Goal: Answer question/provide support: Share knowledge or assist other users

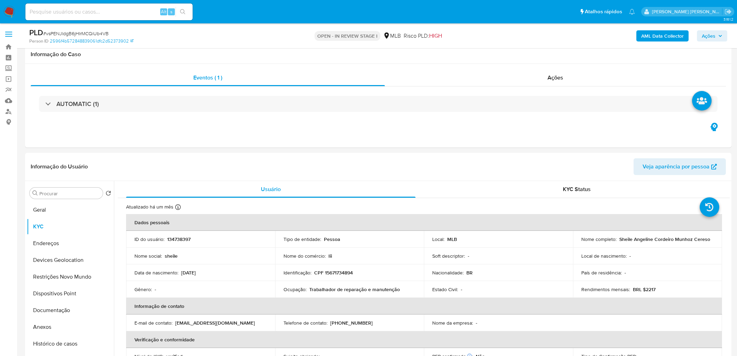
scroll to position [563, 0]
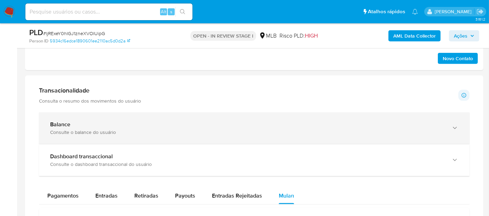
scroll to position [447, 0]
click at [206, 123] on div "Balance" at bounding box center [247, 125] width 395 height 7
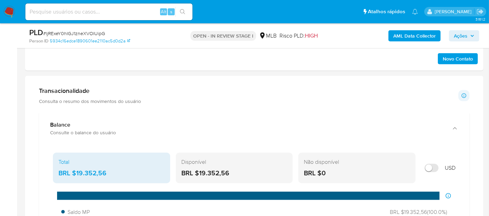
click at [315, 113] on div "Balance Consulte o balance do usuário" at bounding box center [254, 129] width 431 height 32
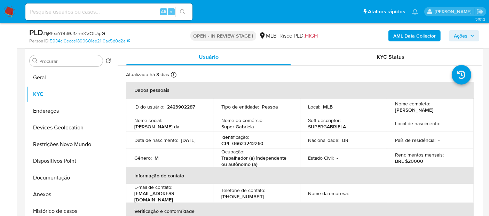
scroll to position [106, 0]
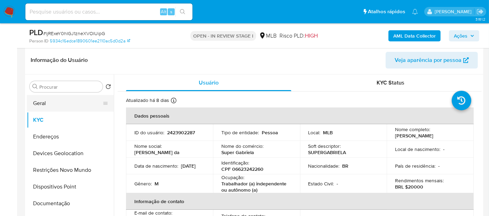
click at [39, 106] on button "Geral" at bounding box center [68, 103] width 82 height 17
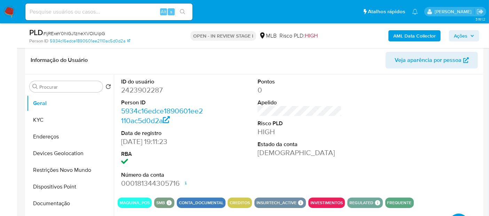
click at [374, 122] on div "ID do usuário 2423902287 Person ID 5934c16edce1890601ee2110ac5d0d2a Data de reg…" at bounding box center [300, 134] width 364 height 118
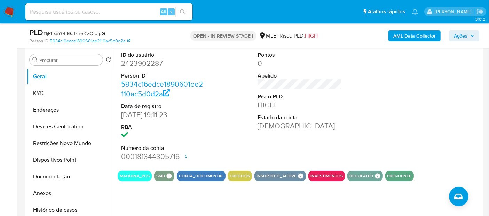
scroll to position [145, 0]
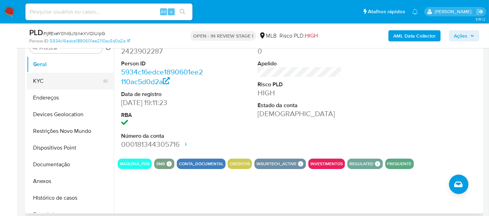
click at [82, 80] on button "KYC" at bounding box center [68, 81] width 82 height 17
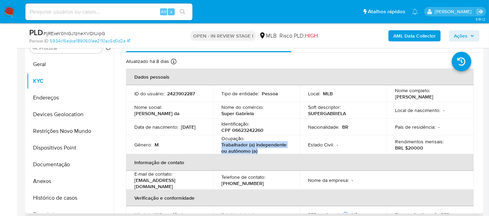
drag, startPoint x: 262, startPoint y: 153, endPoint x: 218, endPoint y: 148, distance: 44.5
click at [218, 148] on td "Ocupação : Trabalhador (a) independente ou autônomo (a)" at bounding box center [256, 145] width 87 height 19
copy p "Trabalhador (a) independente ou autônomo (a)"
click at [60, 162] on button "Documentação" at bounding box center [68, 164] width 82 height 17
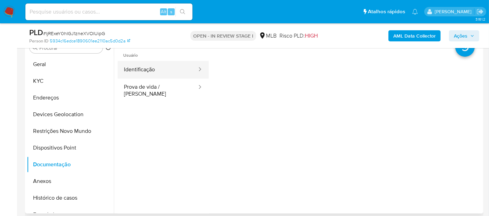
click at [173, 72] on button "Identificação" at bounding box center [158, 70] width 80 height 18
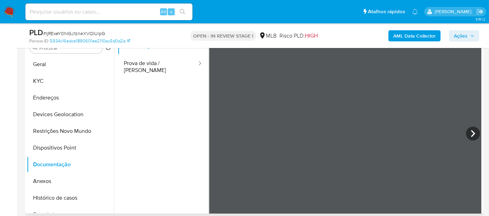
scroll to position [0, 0]
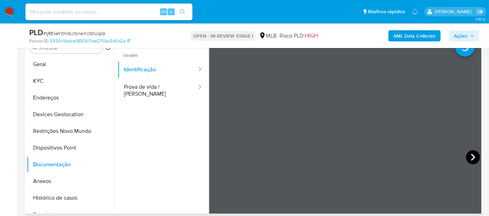
click at [467, 157] on icon at bounding box center [473, 157] width 14 height 14
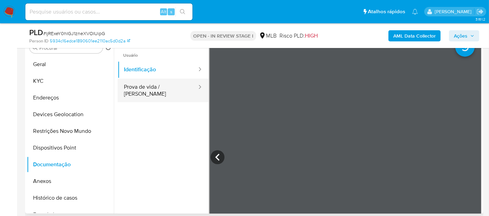
click at [154, 91] on button "Prova de vida / [PERSON_NAME]" at bounding box center [158, 91] width 80 height 24
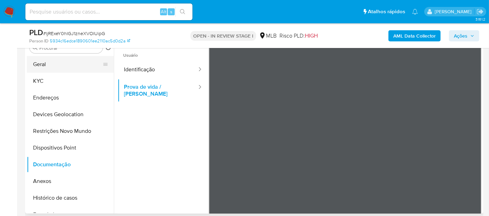
click at [55, 68] on button "Geral" at bounding box center [68, 64] width 82 height 17
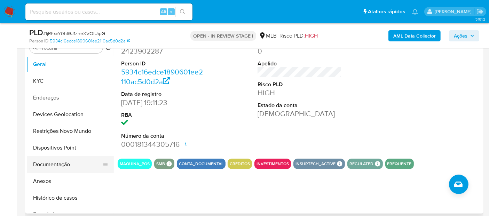
click at [70, 167] on button "Documentação" at bounding box center [68, 164] width 82 height 17
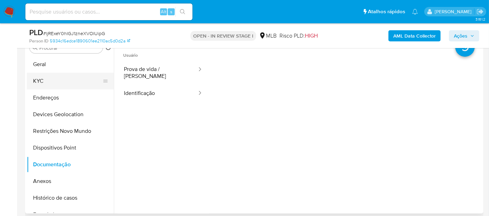
click at [56, 80] on button "KYC" at bounding box center [68, 81] width 82 height 17
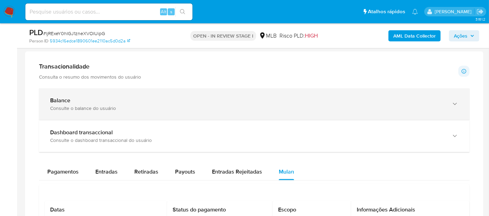
scroll to position [474, 0]
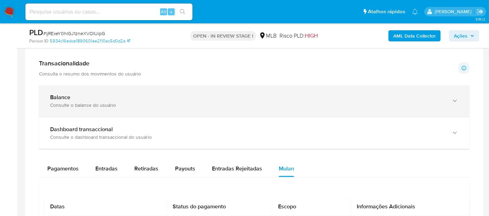
click at [127, 85] on div "Balance Consulte o balance do usuário" at bounding box center [254, 101] width 431 height 32
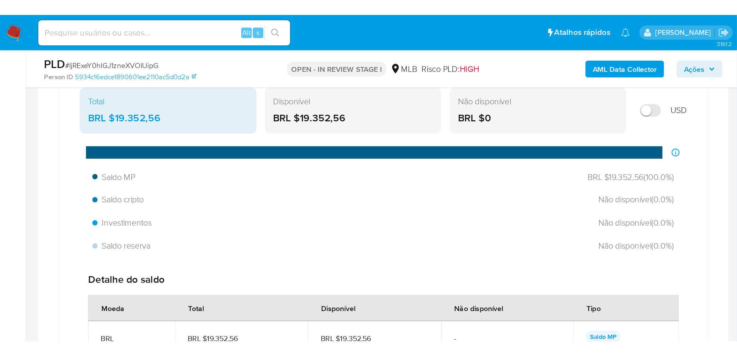
scroll to position [551, 0]
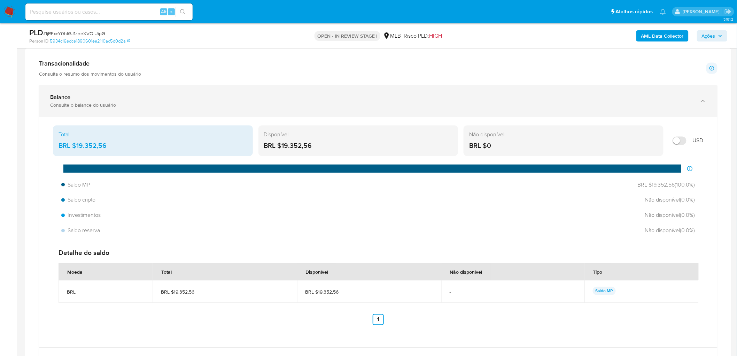
click at [218, 102] on div "Balance Consulte o balance do usuário" at bounding box center [371, 101] width 642 height 14
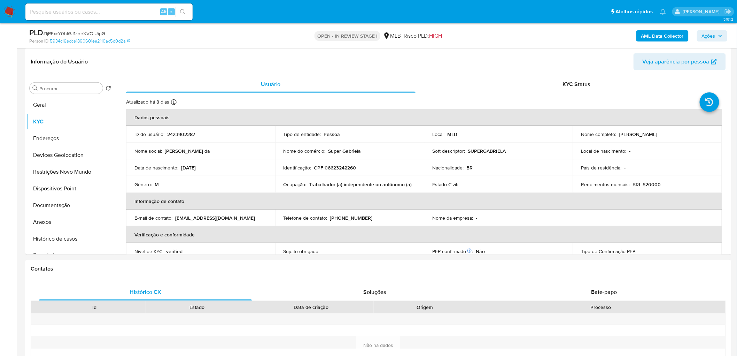
scroll to position [98, 0]
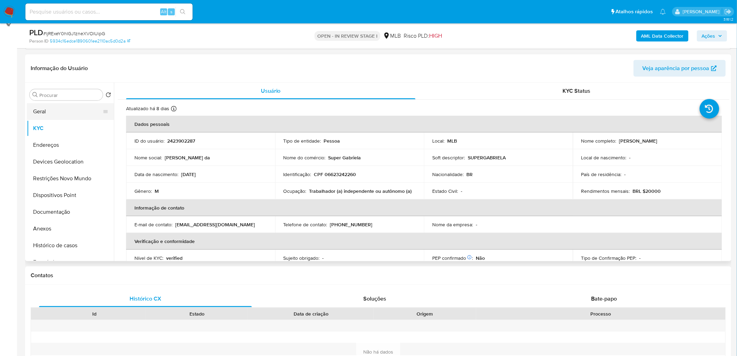
click at [43, 115] on button "Geral" at bounding box center [68, 111] width 82 height 17
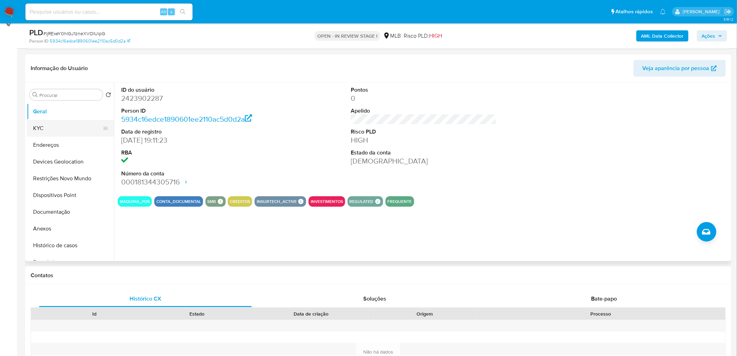
click at [47, 126] on button "KYC" at bounding box center [68, 128] width 82 height 17
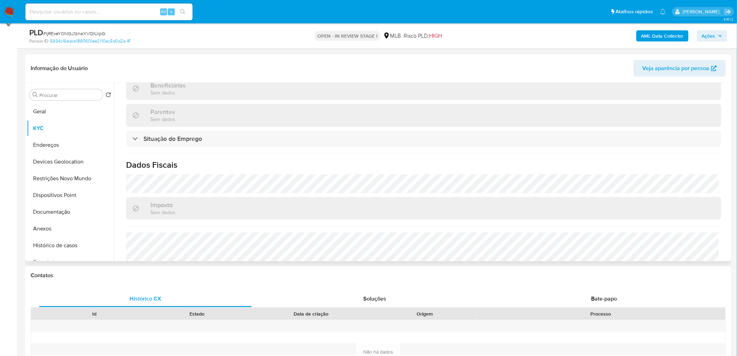
scroll to position [271, 0]
click at [63, 149] on button "Endereços" at bounding box center [68, 145] width 82 height 17
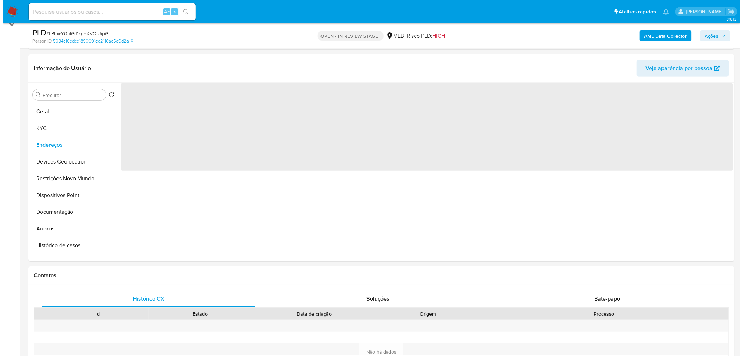
scroll to position [0, 0]
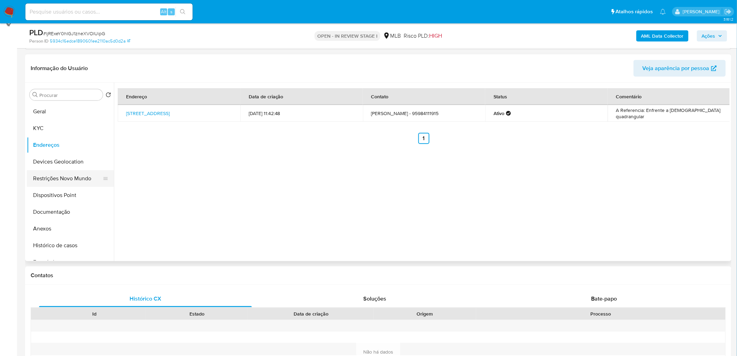
drag, startPoint x: 136, startPoint y: 175, endPoint x: 81, endPoint y: 171, distance: 55.6
click at [134, 175] on div "Endereço Data de criação Contato Status Comentário Rua Maracá 199, Boa Vista, R…" at bounding box center [422, 172] width 616 height 178
click at [69, 165] on button "Devices Geolocation" at bounding box center [68, 161] width 82 height 17
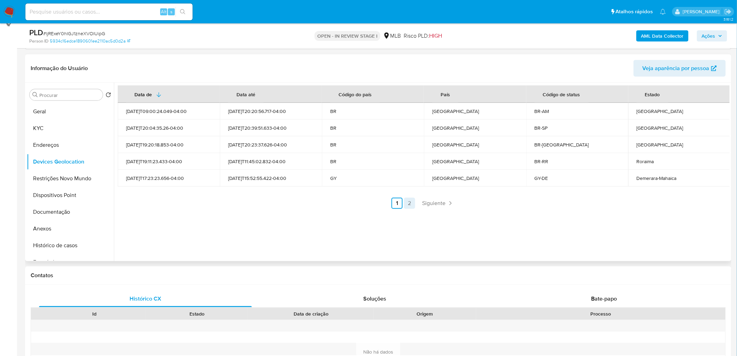
click at [409, 201] on link "2" at bounding box center [409, 203] width 11 height 11
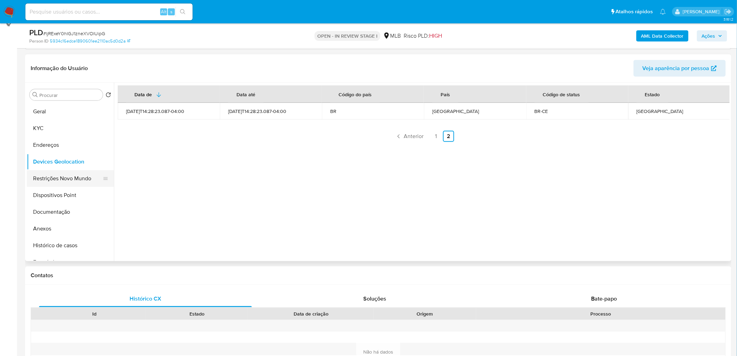
click at [75, 172] on button "Restrições Novo Mundo" at bounding box center [68, 178] width 82 height 17
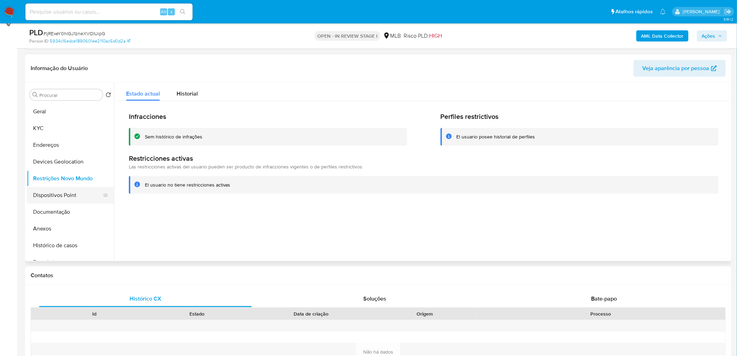
click at [51, 195] on button "Dispositivos Point" at bounding box center [68, 195] width 82 height 17
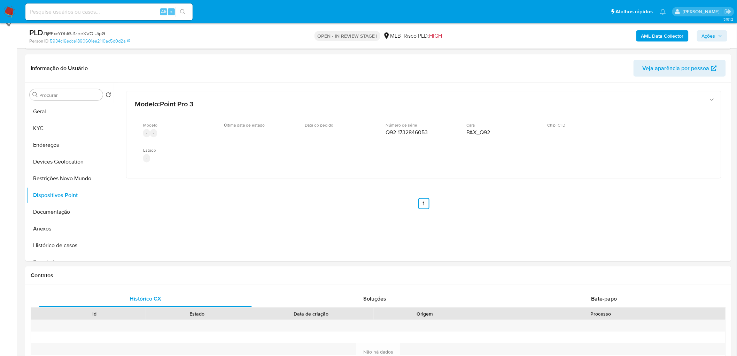
click at [489, 37] on b "AML Data Collector" at bounding box center [662, 35] width 42 height 11
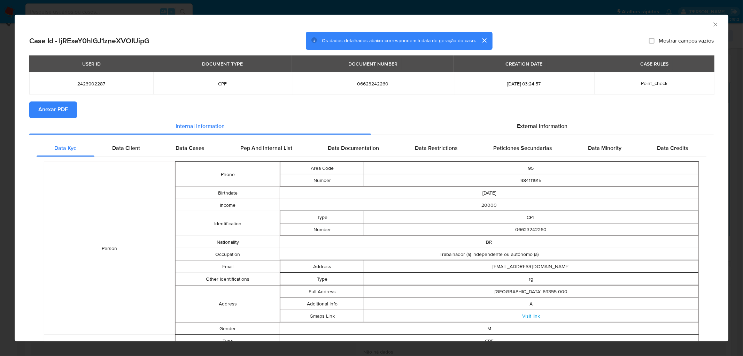
click at [60, 112] on span "Anexar PDF" at bounding box center [53, 109] width 30 height 15
click at [489, 22] on icon "Fechar a janela" at bounding box center [715, 24] width 7 height 7
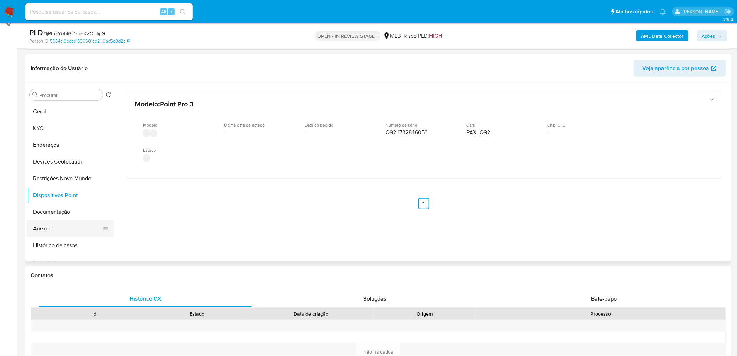
click at [69, 216] on button "Anexos" at bounding box center [68, 228] width 82 height 17
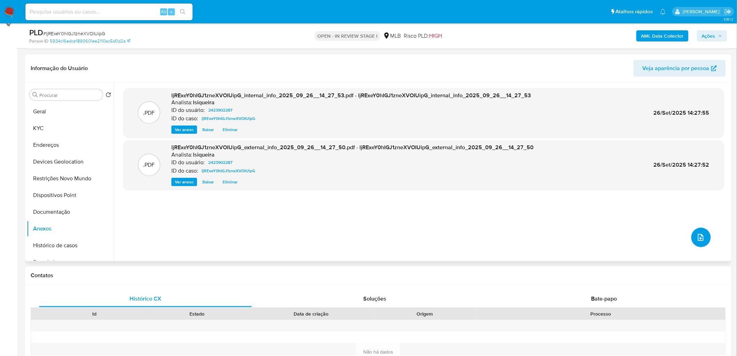
click at [489, 216] on button "upload-file" at bounding box center [701, 237] width 20 height 20
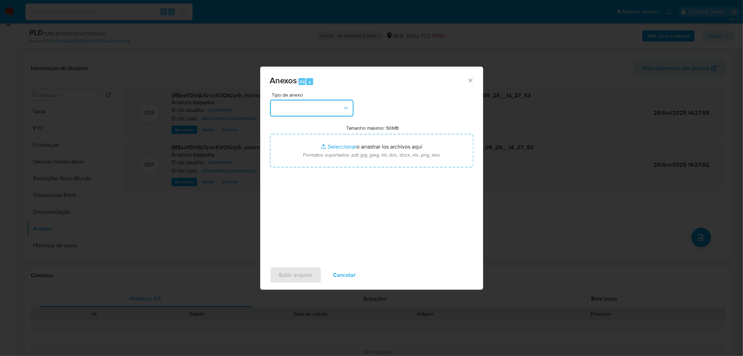
click at [325, 107] on button "button" at bounding box center [312, 108] width 84 height 17
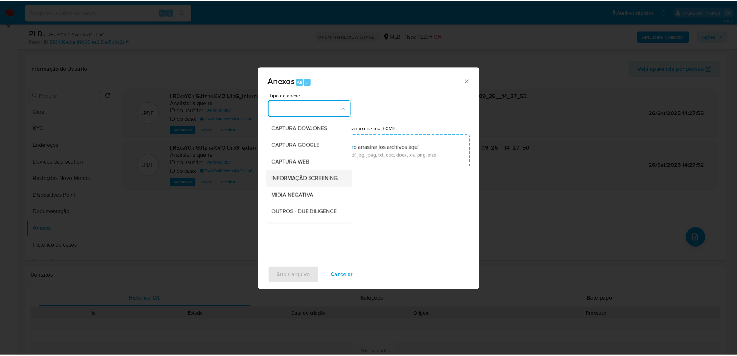
scroll to position [39, 0]
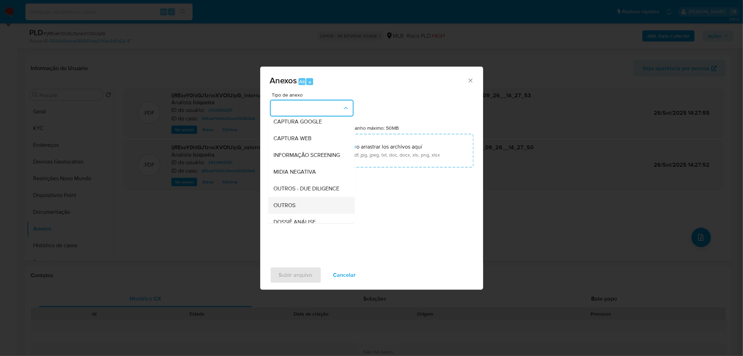
click at [285, 209] on span "OUTROS" at bounding box center [285, 205] width 22 height 7
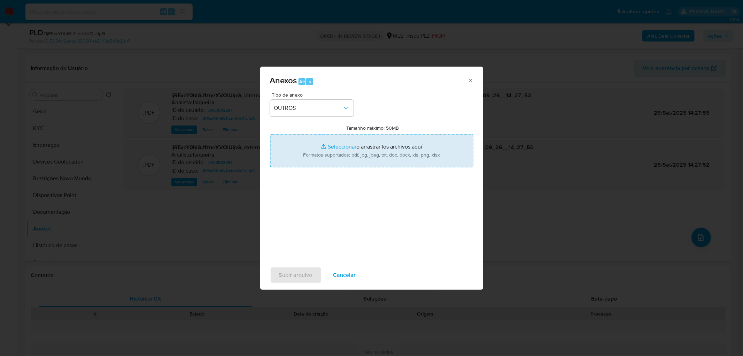
click at [338, 143] on input "Tamanho máximo: 50MB Seleccionar archivos" at bounding box center [371, 150] width 203 height 33
click at [316, 146] on input "Tamanho máximo: 50MB Seleccionar archivos" at bounding box center [371, 150] width 203 height 33
type input "C:\fakepath\Mulan 2423902287_2025_09_26_10_28_59.xlsx"
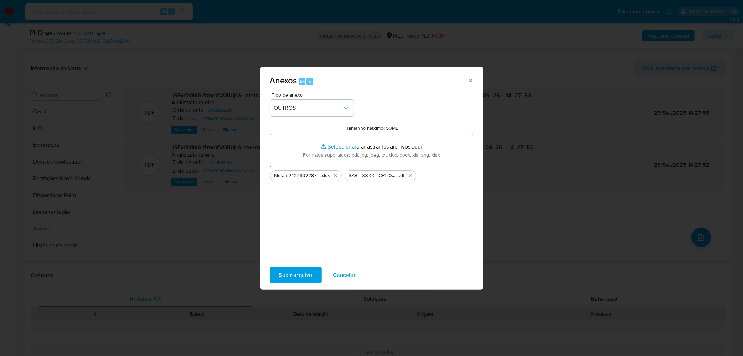
click at [301, 216] on span "Subir arquivo" at bounding box center [295, 274] width 33 height 15
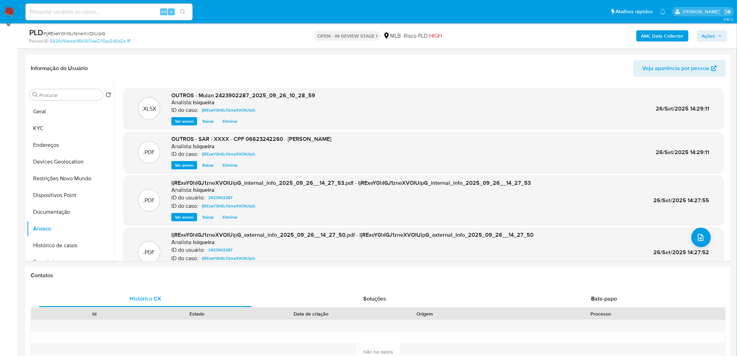
click at [489, 37] on span "Ações" at bounding box center [709, 35] width 14 height 11
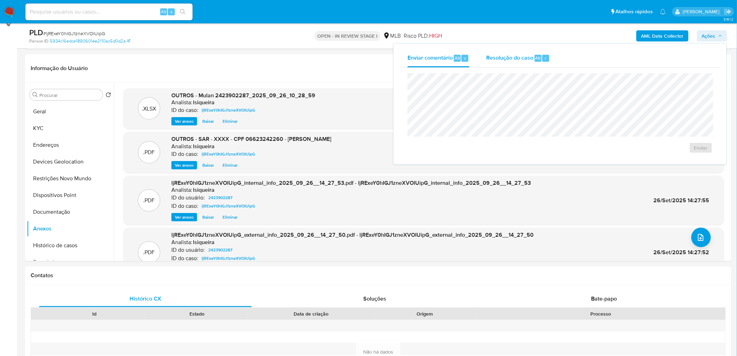
click at [489, 59] on span "Resolução do caso" at bounding box center [509, 58] width 47 height 8
click at [489, 160] on span "ROI Proposal" at bounding box center [684, 159] width 36 height 10
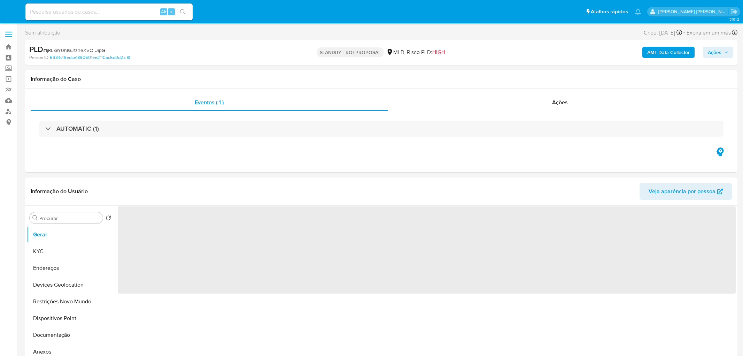
select select "10"
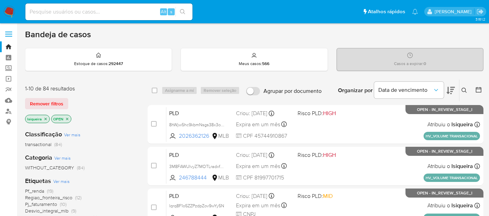
scroll to position [116, 0]
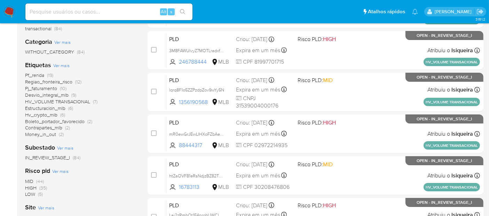
click at [4, 12] on img at bounding box center [9, 12] width 12 height 12
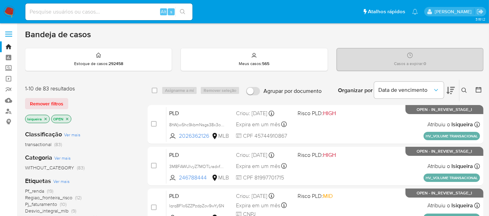
click at [46, 117] on icon "close-filter" at bounding box center [46, 119] width 4 height 4
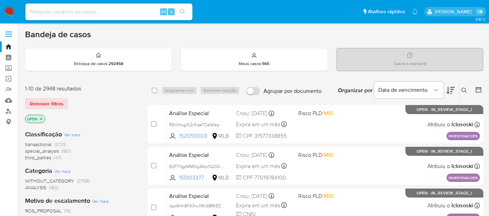
click at [41, 118] on icon "close-filter" at bounding box center [41, 119] width 2 height 2
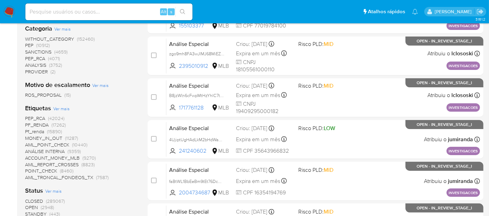
scroll to position [155, 0]
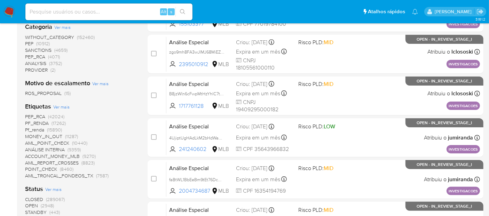
click at [38, 196] on span "CLOSED" at bounding box center [34, 199] width 18 height 7
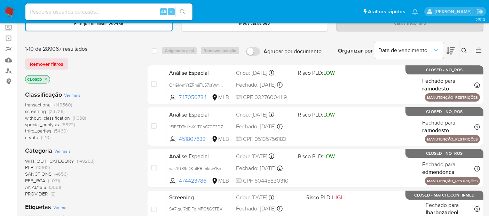
scroll to position [38, 0]
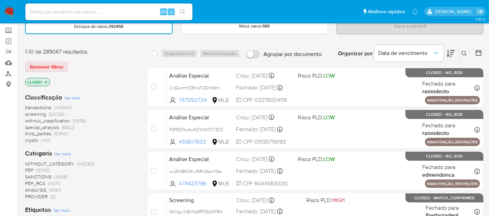
click at [479, 52] on icon at bounding box center [478, 52] width 7 height 7
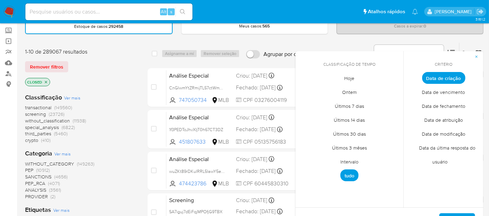
click at [348, 80] on span "Hoje" at bounding box center [350, 78] width 25 height 14
click at [443, 94] on span "Data de vencimento" at bounding box center [444, 92] width 58 height 14
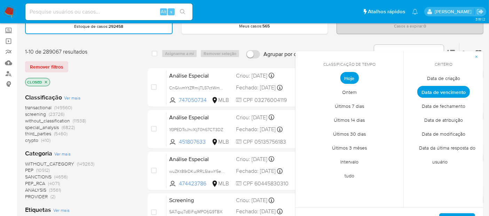
click at [449, 106] on span "Data de fechamento" at bounding box center [444, 106] width 58 height 14
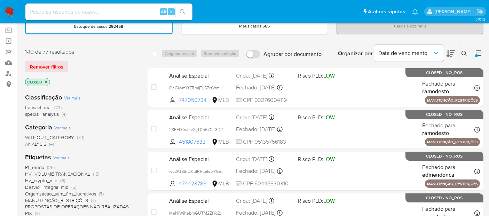
click at [482, 52] on button at bounding box center [479, 53] width 8 height 8
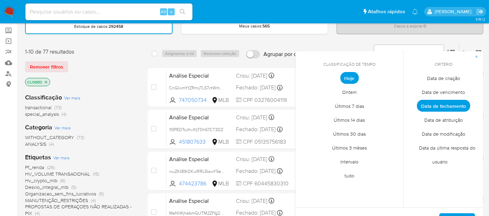
click at [124, 154] on div "Etiquetas Ver mais Pf_renda (26) HV_VOLUME TRANSACIONAL (15) Hv_crypto_mlb (6) …" at bounding box center [80, 195] width 111 height 84
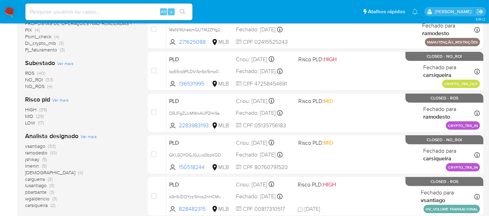
scroll to position [270, 0]
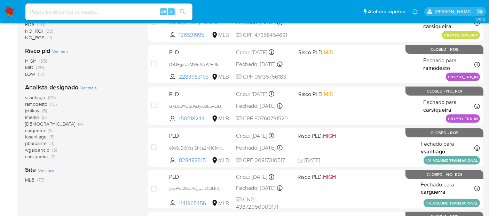
click at [84, 85] on span "Ver mais" at bounding box center [88, 88] width 16 height 6
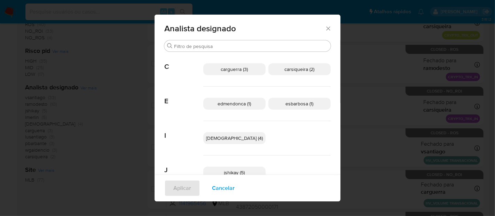
click at [351, 58] on div "Analista designado Buscar C carguerra (3) carsiqueira (2) E edmendonca (1) esba…" at bounding box center [247, 108] width 495 height 216
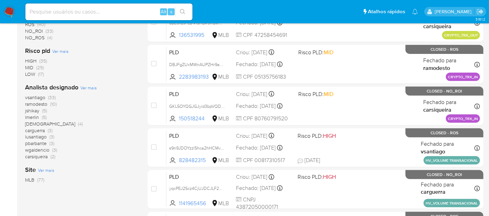
click at [114, 119] on div "vsantiago (33) ramodesto (10) jshikay (5) lmerlin (5) isadacostaes (4) carguerr…" at bounding box center [80, 127] width 111 height 66
click at [8, 10] on img at bounding box center [9, 12] width 12 height 12
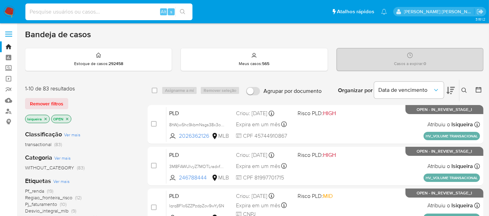
click at [104, 11] on input at bounding box center [108, 11] width 167 height 9
paste input "1414739151"
type input "1414739151"
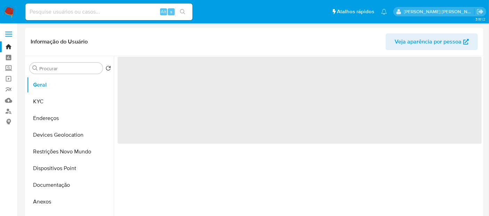
select select "10"
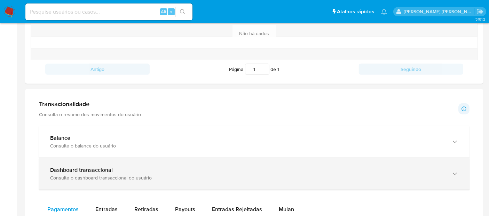
scroll to position [309, 0]
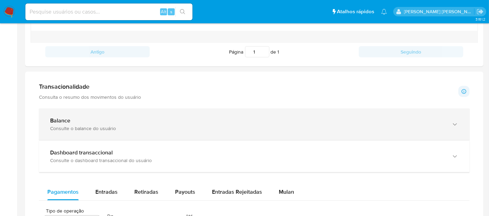
click at [132, 119] on div "Balance" at bounding box center [247, 120] width 395 height 7
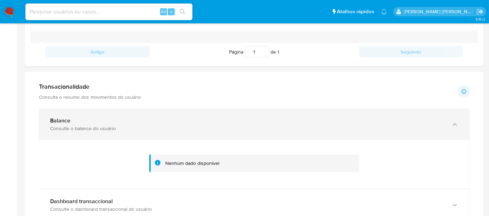
click at [198, 124] on div "Balance Consulte o balance do usuário" at bounding box center [247, 124] width 395 height 14
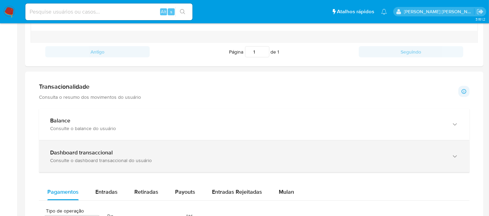
click at [150, 166] on div "Dashboard transaccional Consulte o dashboard transaccional do usuário" at bounding box center [254, 157] width 431 height 32
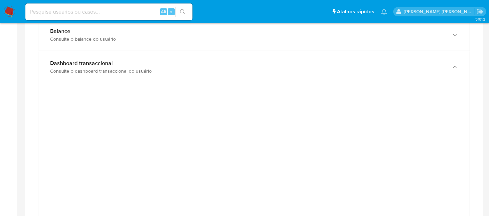
scroll to position [387, 0]
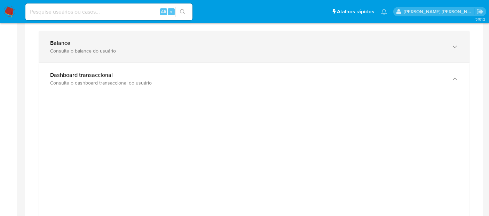
click at [175, 48] on div "Consulte o balance do usuário" at bounding box center [247, 51] width 395 height 6
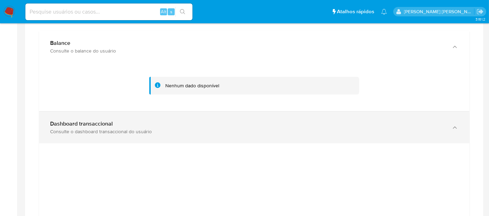
click at [167, 122] on div "Dashboard transaccional" at bounding box center [247, 124] width 395 height 7
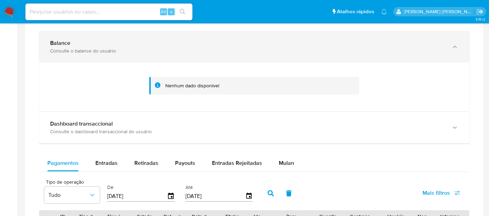
click at [274, 46] on div "Balance Consulte o balance do usuário" at bounding box center [247, 47] width 395 height 14
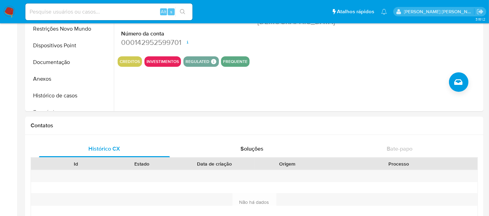
scroll to position [0, 0]
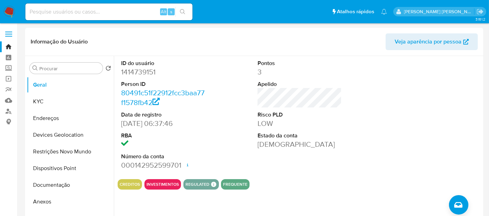
click at [9, 10] on img at bounding box center [9, 12] width 12 height 12
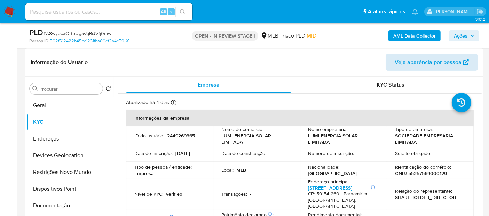
scroll to position [101, 0]
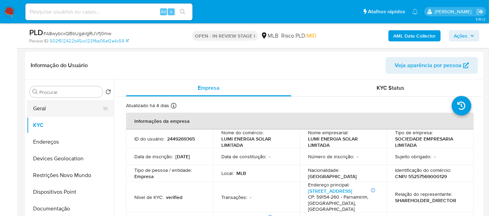
click at [57, 110] on button "Geral" at bounding box center [68, 108] width 82 height 17
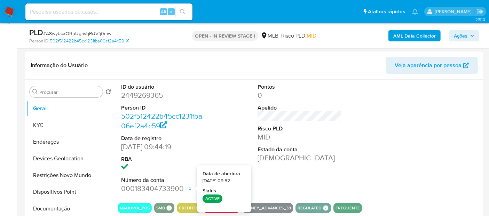
click at [346, 157] on div "ID do usuário 2449269365 Person ID 502f512422b45cc1231fba06ef2a4c59 Data de reg…" at bounding box center [300, 139] width 364 height 118
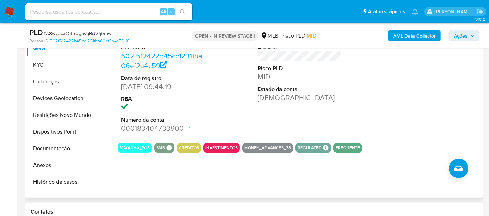
scroll to position [178, 0]
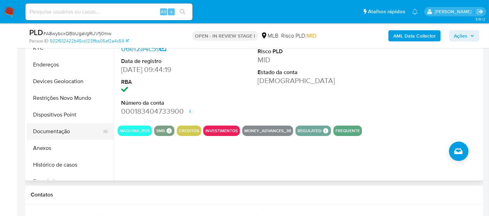
click at [63, 128] on button "Documentação" at bounding box center [68, 131] width 82 height 17
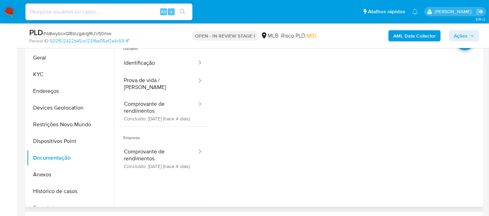
scroll to position [140, 0]
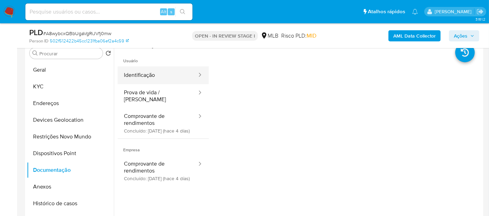
click at [172, 72] on button "Identificação" at bounding box center [158, 76] width 80 height 18
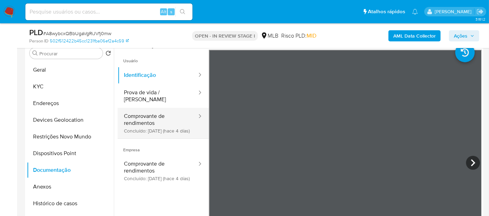
click at [172, 128] on button "Comprovante de rendimentos Concluído: [DATE] (hace 4 días)" at bounding box center [158, 123] width 80 height 31
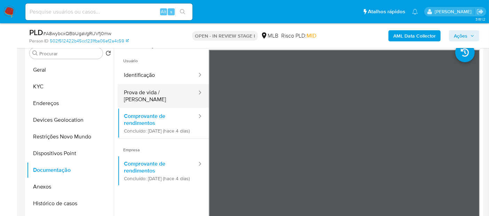
click at [173, 93] on button "Prova de vida / [PERSON_NAME]" at bounding box center [158, 96] width 80 height 24
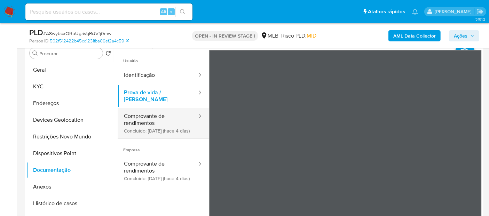
click at [158, 116] on button "Comprovante de rendimentos Concluído: [DATE] (hace 4 días)" at bounding box center [158, 123] width 80 height 31
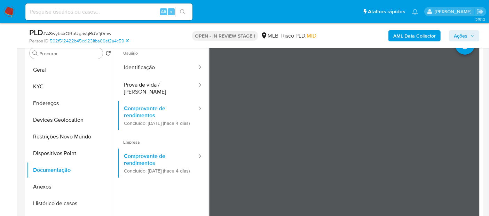
scroll to position [0, 0]
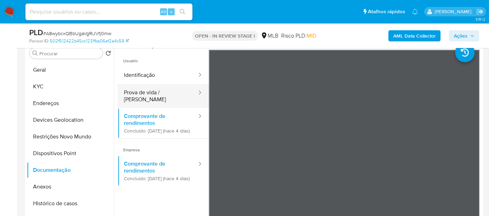
click at [158, 94] on button "Prova de vida / [PERSON_NAME]" at bounding box center [158, 96] width 80 height 24
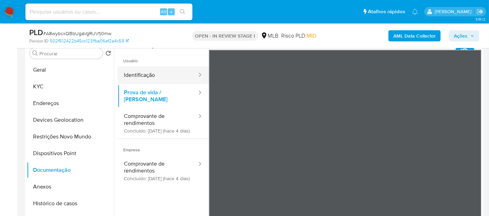
click at [165, 79] on button "Identificação" at bounding box center [158, 76] width 80 height 18
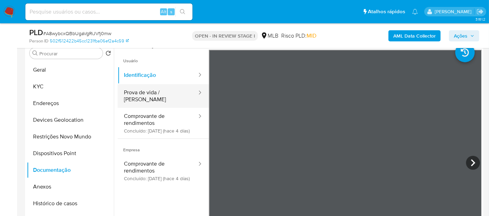
click at [155, 89] on button "Prova de vida / [PERSON_NAME]" at bounding box center [158, 96] width 80 height 24
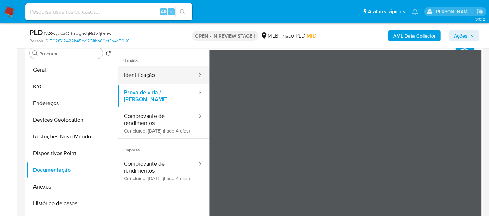
click at [173, 76] on button "Identificação" at bounding box center [158, 76] width 80 height 18
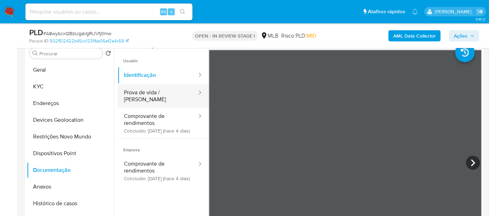
click at [146, 92] on button "Prova de vida / [PERSON_NAME]" at bounding box center [158, 96] width 80 height 24
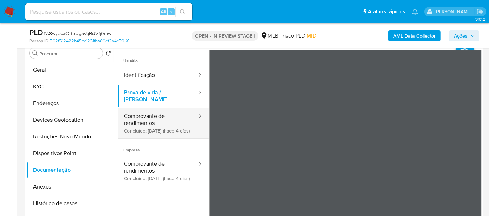
click at [132, 108] on button "Comprovante de rendimentos Concluído: [DATE] (hace 4 días)" at bounding box center [158, 123] width 80 height 31
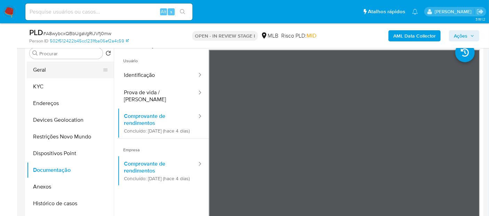
click at [59, 76] on button "Geral" at bounding box center [68, 70] width 82 height 17
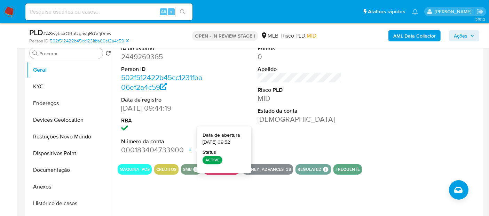
click at [331, 138] on div "Pontos 0 Apelido Risco PLD MID Estado da conta [DEMOGRAPHIC_DATA]" at bounding box center [299, 100] width 91 height 118
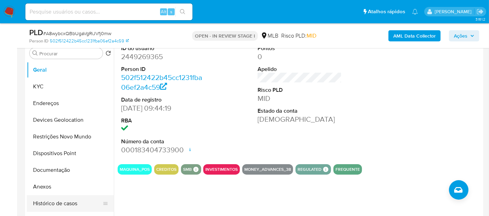
click at [71, 196] on button "Histórico de casos" at bounding box center [68, 203] width 82 height 17
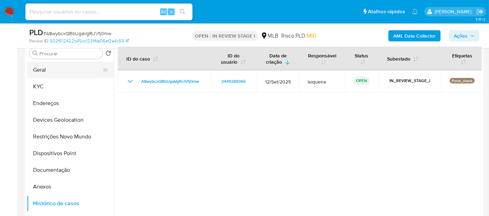
click at [59, 69] on button "Geral" at bounding box center [68, 70] width 82 height 17
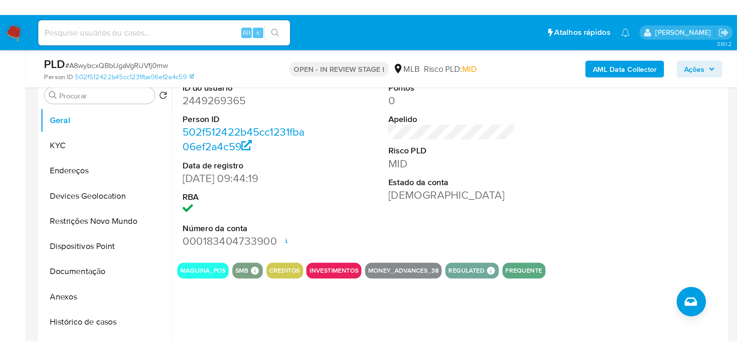
scroll to position [140, 0]
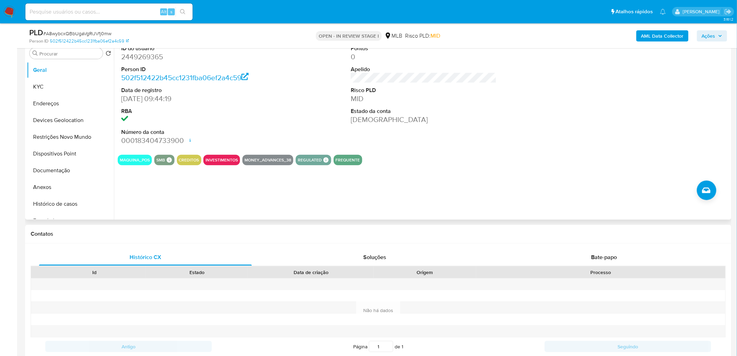
click at [324, 131] on div "ID do usuário 2449269365 Person ID 502f512422b45cc1231fba06ef2a4c59 Data de reg…" at bounding box center [424, 95] width 612 height 108
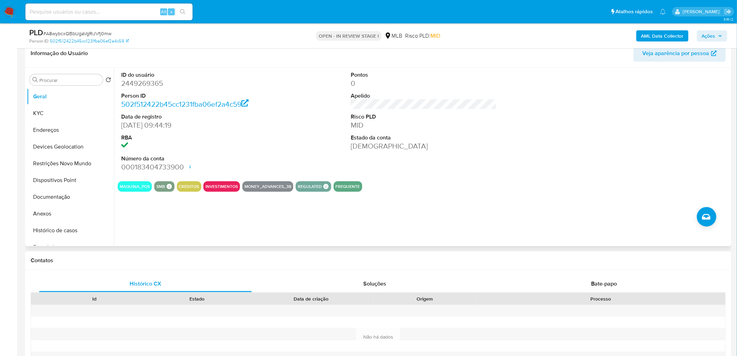
scroll to position [101, 0]
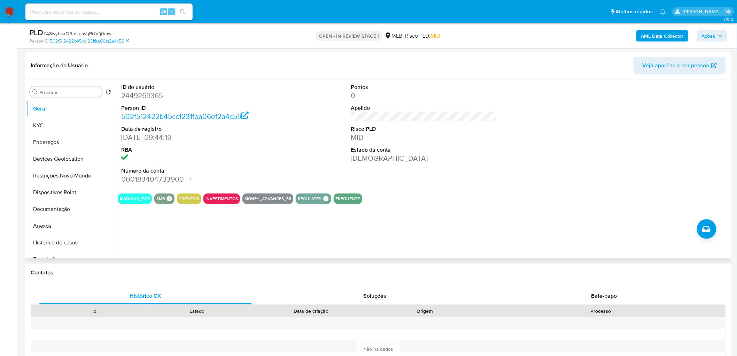
click at [37, 124] on button "KYC" at bounding box center [70, 125] width 87 height 17
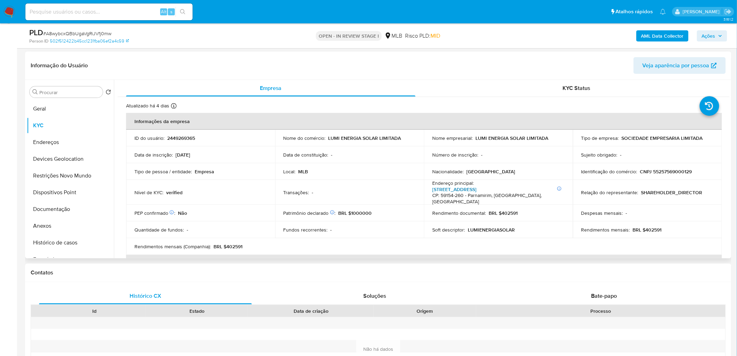
click at [477, 189] on link "Rua Parque Das Laranjeiras 360, Parque Das Árvores" at bounding box center [454, 189] width 44 height 7
click at [55, 145] on button "Endereços" at bounding box center [68, 142] width 82 height 17
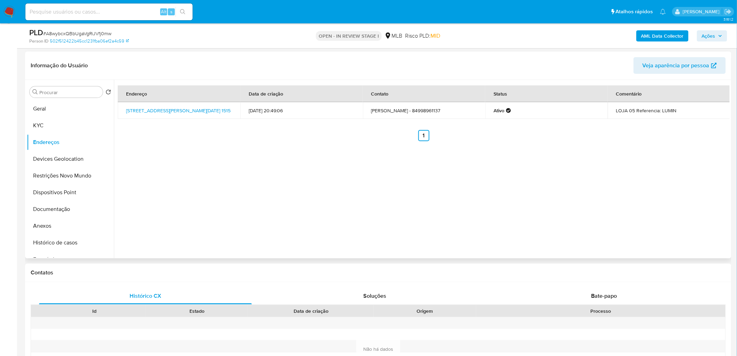
click at [58, 155] on button "Devices Geolocation" at bounding box center [70, 158] width 87 height 17
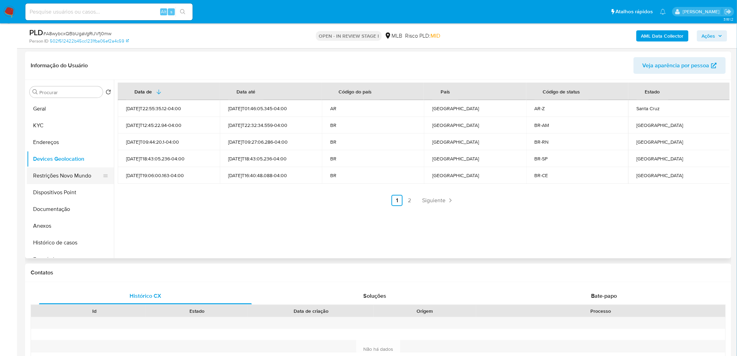
click at [60, 175] on button "Restrições Novo Mundo" at bounding box center [68, 175] width 82 height 17
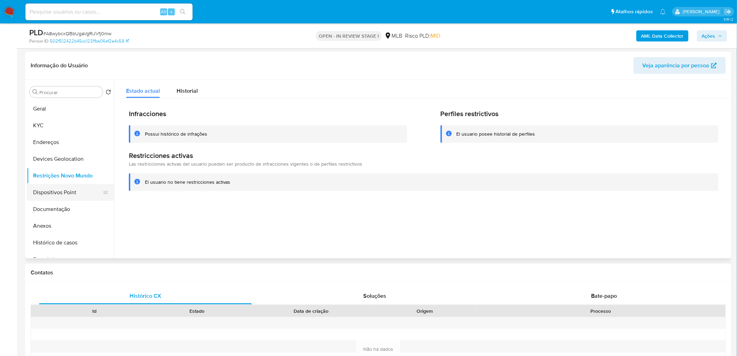
click at [60, 187] on button "Dispositivos Point" at bounding box center [68, 192] width 82 height 17
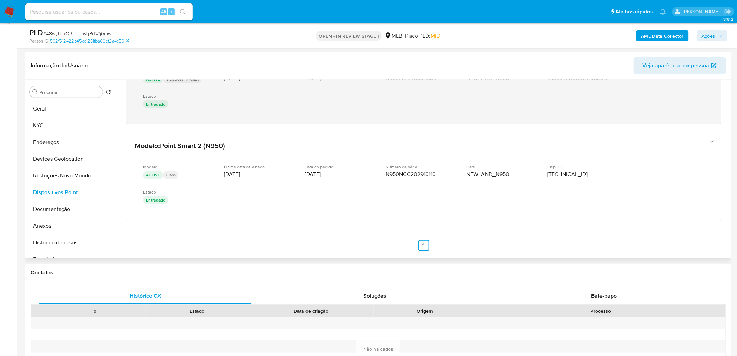
scroll to position [341, 0]
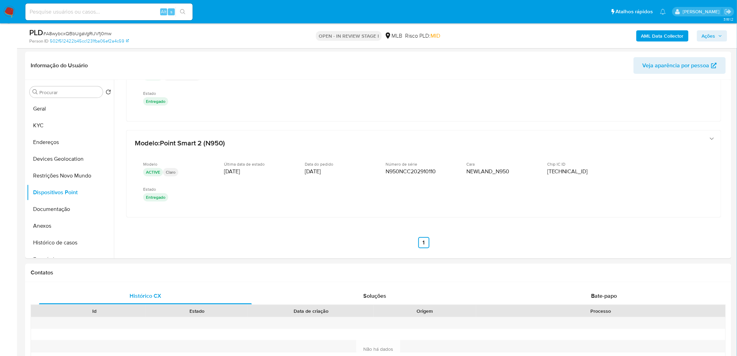
click at [489, 30] on b "AML Data Collector" at bounding box center [662, 35] width 42 height 11
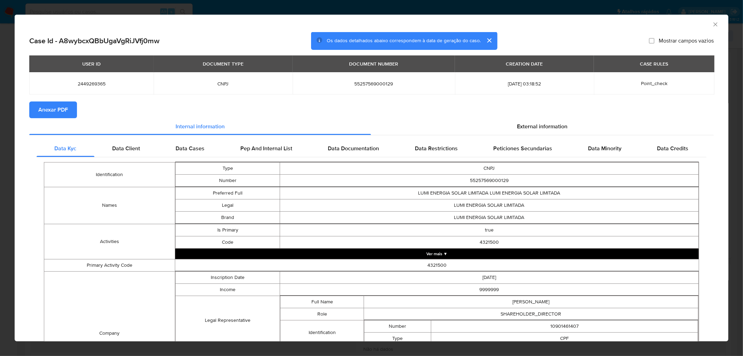
click at [60, 109] on span "Anexar PDF" at bounding box center [53, 109] width 30 height 15
click at [489, 25] on icon "Fechar a janela" at bounding box center [715, 24] width 7 height 7
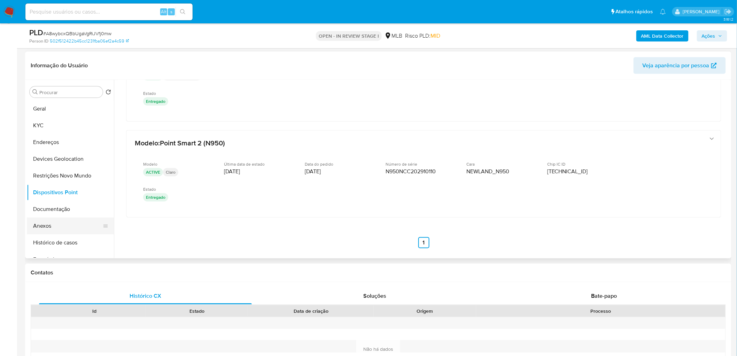
click at [59, 216] on button "Anexos" at bounding box center [68, 225] width 82 height 17
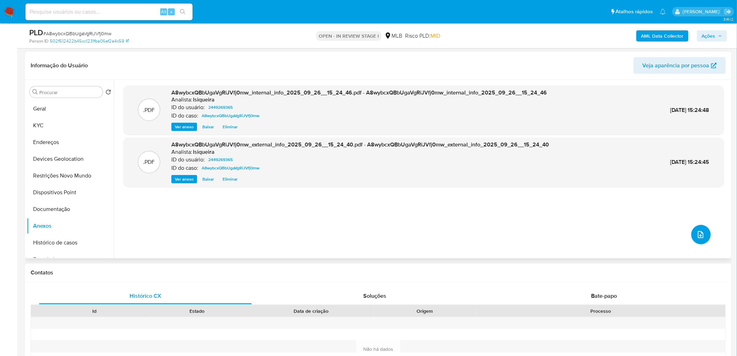
click at [489, 216] on button "upload-file" at bounding box center [701, 235] width 20 height 20
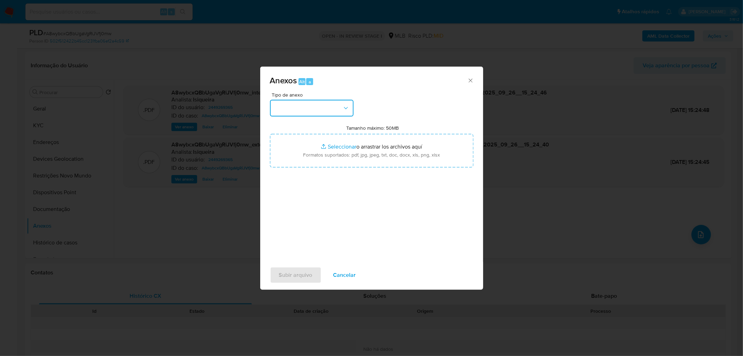
click at [332, 110] on button "button" at bounding box center [312, 108] width 84 height 17
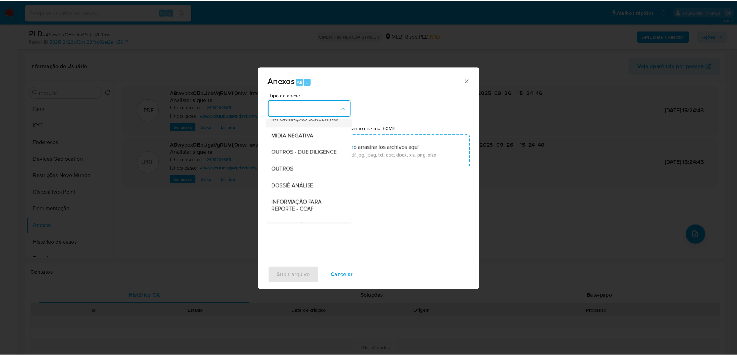
scroll to position [77, 0]
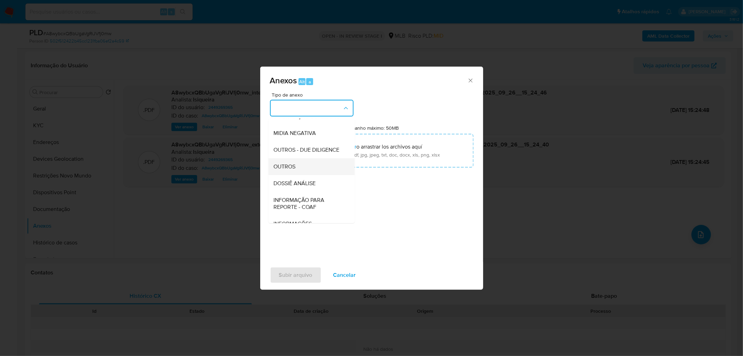
click at [291, 170] on span "OUTROS" at bounding box center [285, 166] width 22 height 7
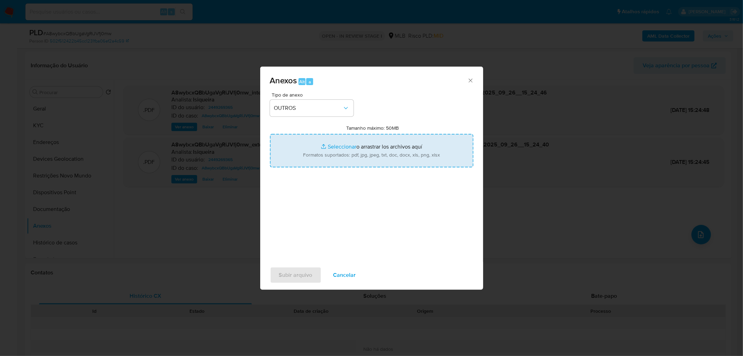
click at [347, 161] on input "Tamanho máximo: 50MB Seleccionar archivos" at bounding box center [371, 150] width 203 height 33
type input "C:\fakepath\Mulan 2449269365_2025_09_26_10_29_13.xlsx"
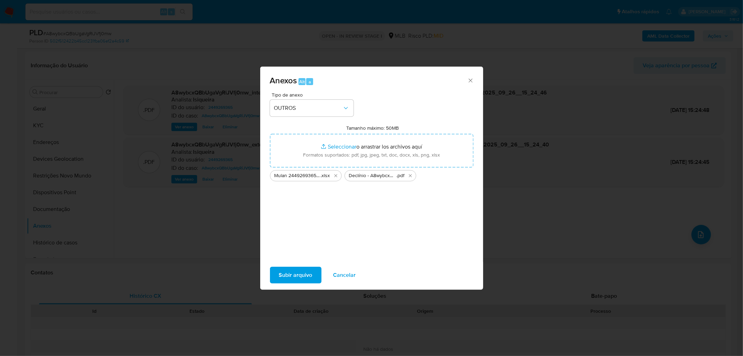
click at [293, 216] on span "Subir arquivo" at bounding box center [295, 274] width 33 height 15
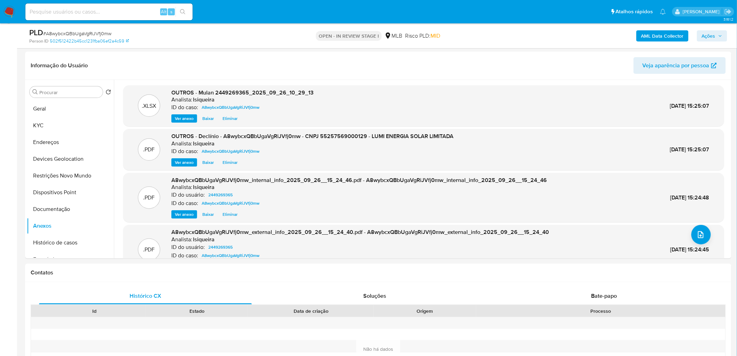
click at [489, 32] on span "Ações" at bounding box center [712, 36] width 21 height 10
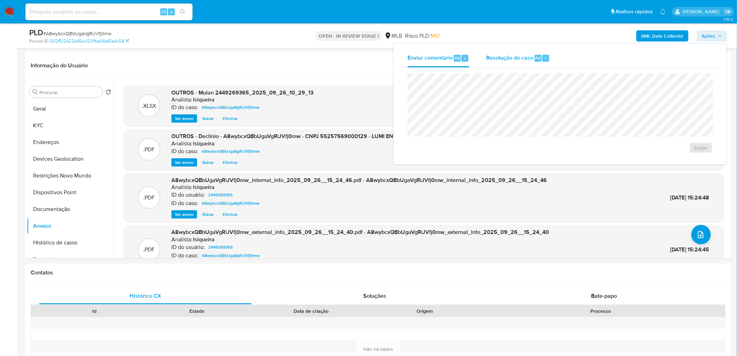
click at [489, 58] on span "Resolução do caso" at bounding box center [509, 58] width 47 height 8
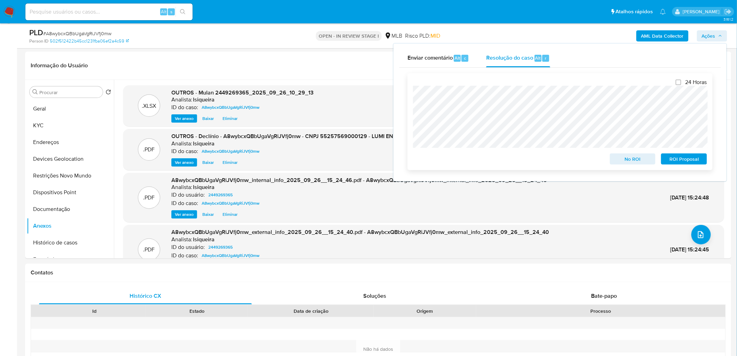
click at [489, 158] on span "No ROI" at bounding box center [633, 159] width 36 height 10
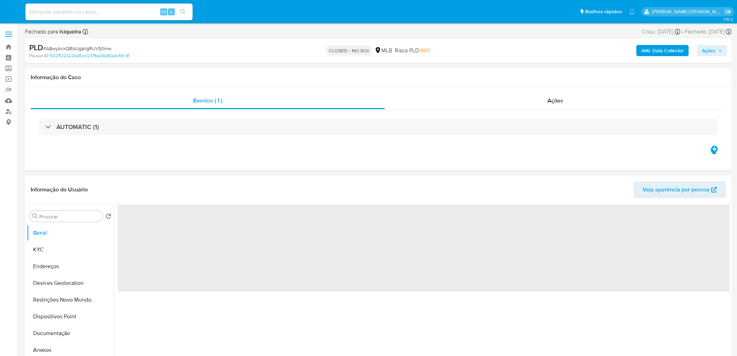
select select "10"
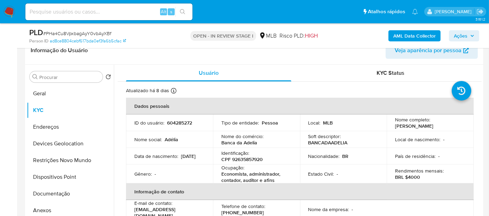
scroll to position [114, 0]
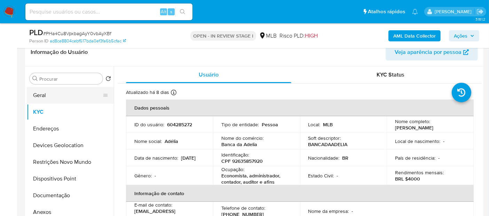
click at [71, 93] on button "Geral" at bounding box center [68, 95] width 82 height 17
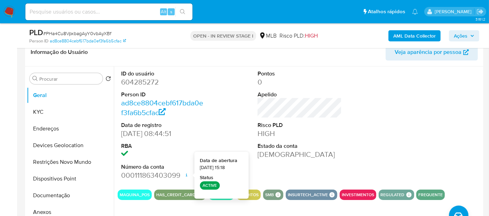
click at [341, 156] on div "Pontos 0 Apelido Risco PLD HIGH Estado da conta Ativa" at bounding box center [299, 126] width 91 height 118
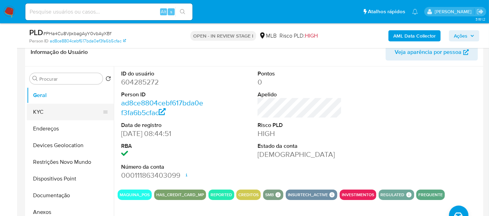
click at [47, 113] on button "KYC" at bounding box center [68, 112] width 82 height 17
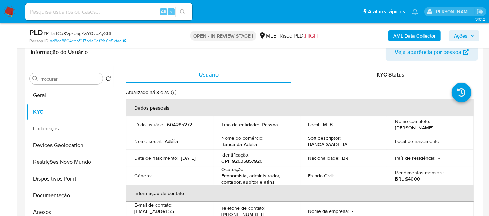
scroll to position [0, 0]
drag, startPoint x: 253, startPoint y: 178, endPoint x: 217, endPoint y: 175, distance: 36.0
click at [217, 175] on td "Ocupação : Economista, administrador, contador, auditor e afins" at bounding box center [256, 176] width 87 height 19
copy p "Economista, administrador, contador, auditor e afins"
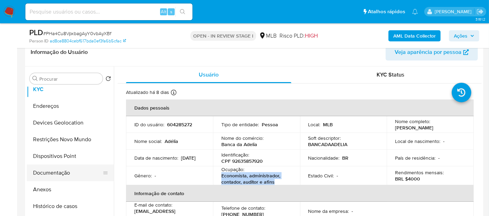
scroll to position [39, 0]
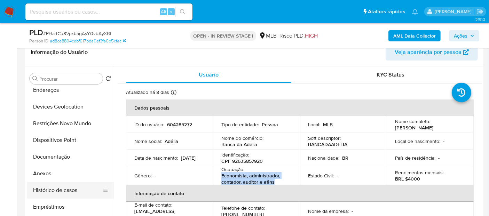
click at [66, 188] on button "Histórico de casos" at bounding box center [68, 190] width 82 height 17
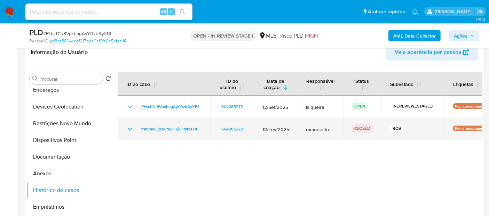
click at [130, 125] on icon "Mostrar/Ocultar" at bounding box center [130, 129] width 8 height 8
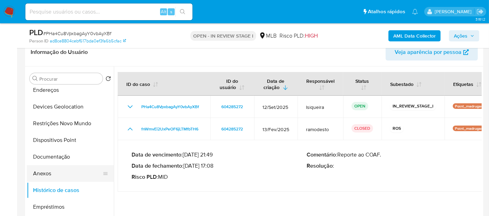
click at [49, 173] on button "Anexos" at bounding box center [68, 173] width 82 height 17
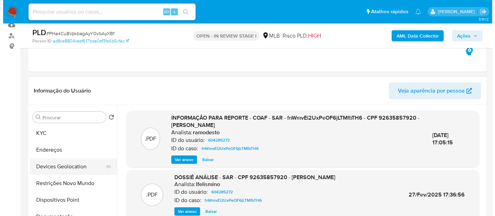
scroll to position [0, 0]
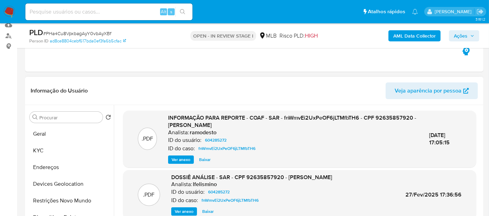
click at [175, 160] on span "Ver anexo" at bounding box center [181, 159] width 19 height 7
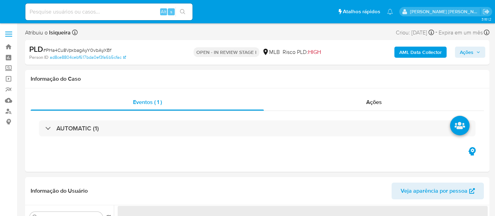
select select "10"
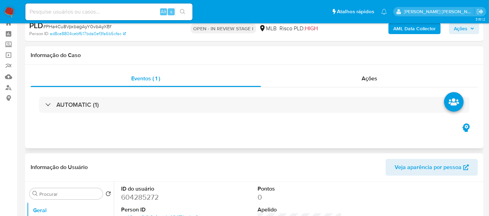
scroll to position [116, 0]
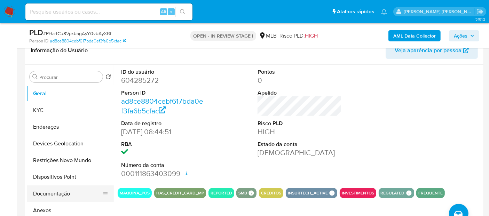
click at [60, 189] on button "Documentação" at bounding box center [68, 194] width 82 height 17
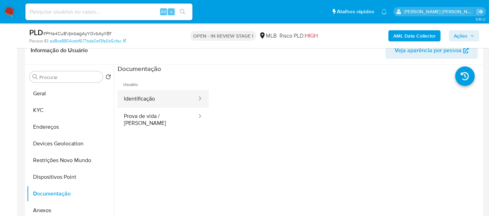
click at [159, 100] on button "Identificação" at bounding box center [158, 99] width 80 height 18
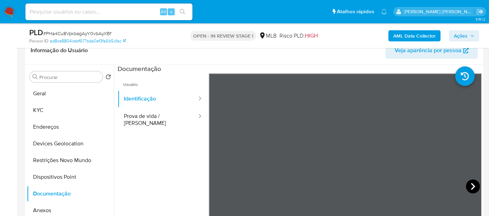
click at [473, 184] on icon at bounding box center [473, 187] width 14 height 14
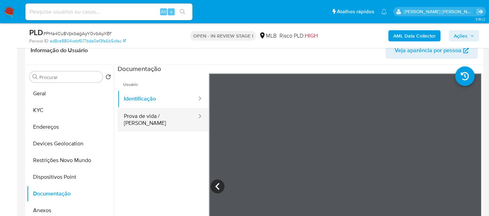
click at [138, 118] on button "Prova de vida / [PERSON_NAME]" at bounding box center [158, 120] width 80 height 24
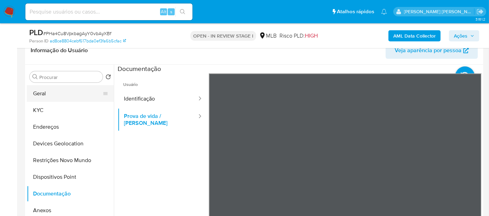
click at [62, 98] on button "Geral" at bounding box center [68, 93] width 82 height 17
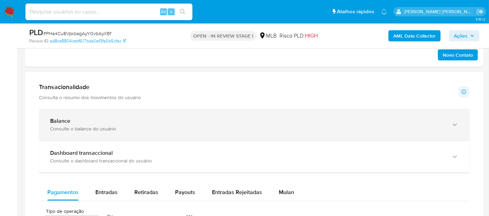
scroll to position [400, 0]
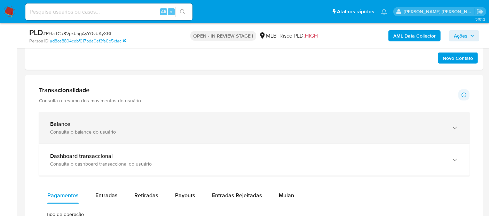
click at [155, 113] on div "Balance Consulte o balance do usuário" at bounding box center [254, 128] width 431 height 32
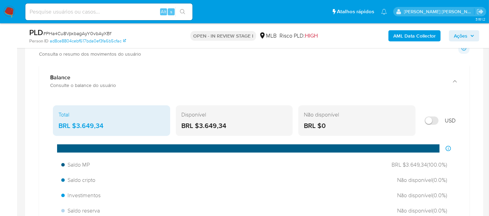
scroll to position [478, 0]
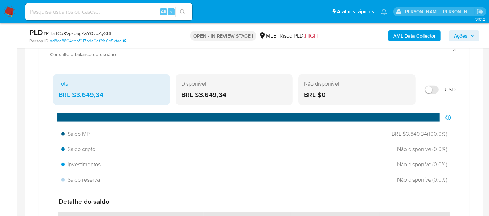
drag, startPoint x: 234, startPoint y: 97, endPoint x: 199, endPoint y: 95, distance: 34.5
click at [199, 95] on div "BRL $3.649,34" at bounding box center [234, 95] width 106 height 9
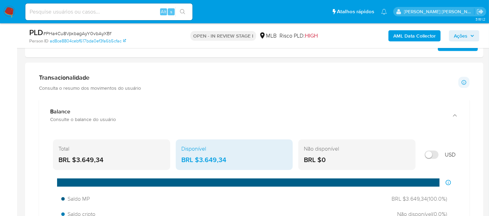
scroll to position [400, 0]
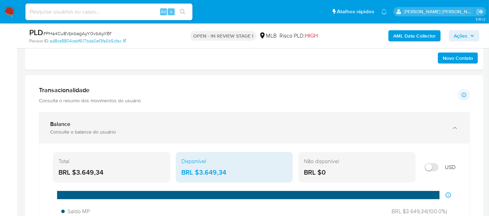
click at [107, 133] on div "Consulte o balance do usuário" at bounding box center [247, 132] width 395 height 6
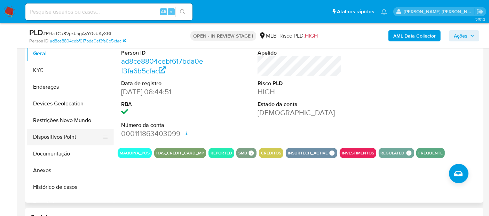
scroll to position [145, 0]
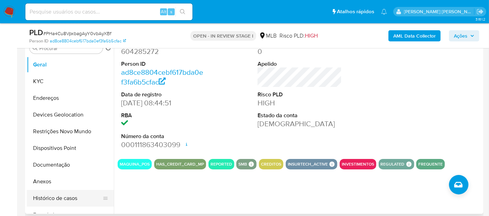
click at [61, 194] on button "Histórico de casos" at bounding box center [68, 198] width 82 height 17
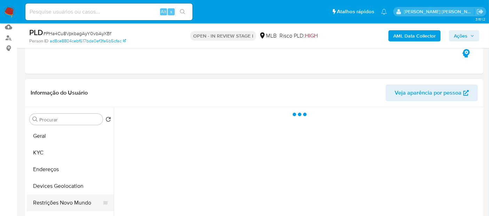
scroll to position [68, 0]
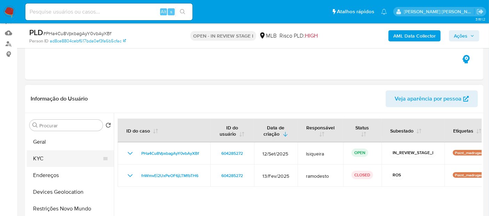
click at [56, 157] on button "KYC" at bounding box center [68, 158] width 82 height 17
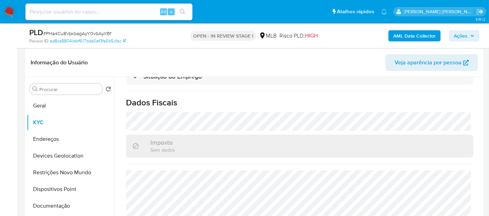
scroll to position [116, 0]
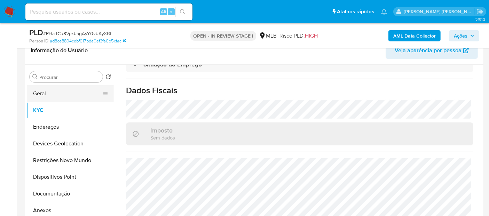
click at [65, 96] on button "Geral" at bounding box center [68, 93] width 82 height 17
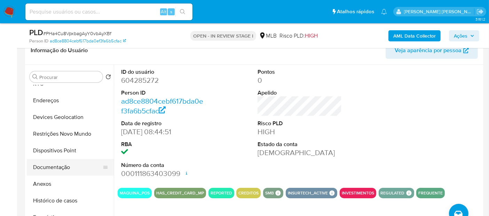
scroll to position [39, 0]
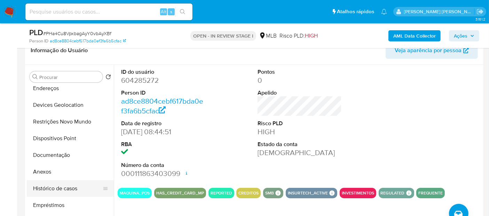
click at [68, 188] on button "Histórico de casos" at bounding box center [68, 188] width 82 height 17
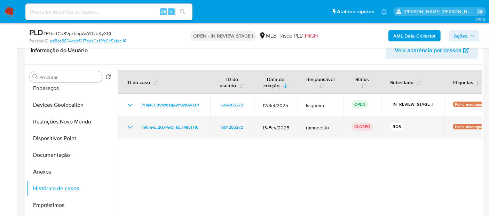
click at [130, 129] on icon "Mostrar/Ocultar" at bounding box center [130, 127] width 8 height 8
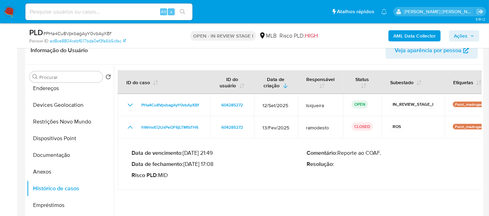
drag, startPoint x: 217, startPoint y: 166, endPoint x: 186, endPoint y: 167, distance: 30.3
click at [186, 167] on p "Data de fechamento : 05/03/2025 17:08" at bounding box center [219, 164] width 175 height 7
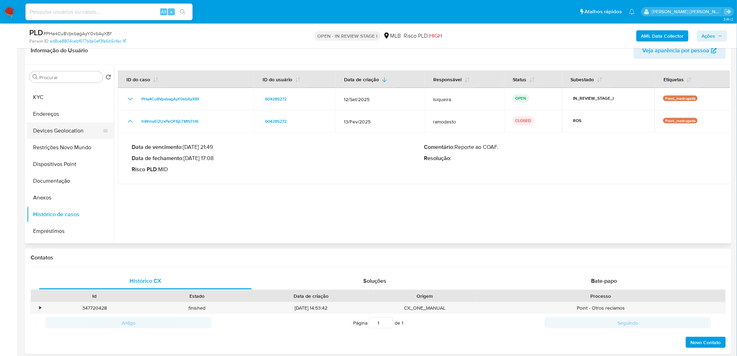
scroll to position [0, 0]
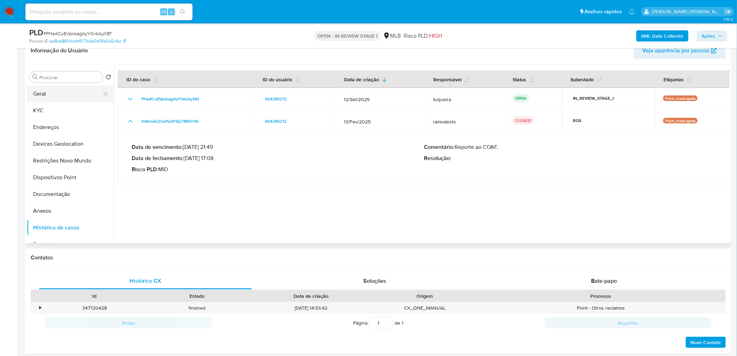
click at [65, 95] on button "Geral" at bounding box center [68, 93] width 82 height 17
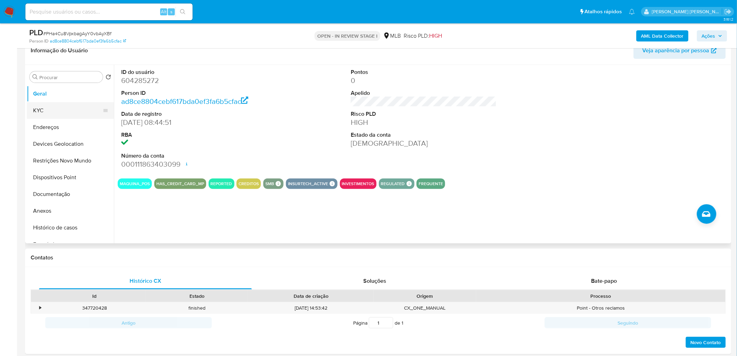
click at [67, 108] on button "KYC" at bounding box center [68, 110] width 82 height 17
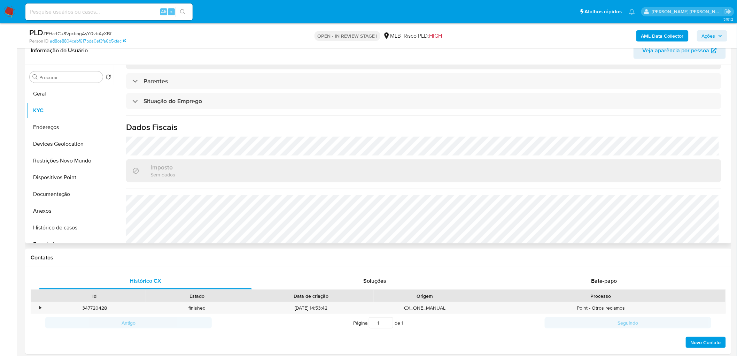
scroll to position [290, 0]
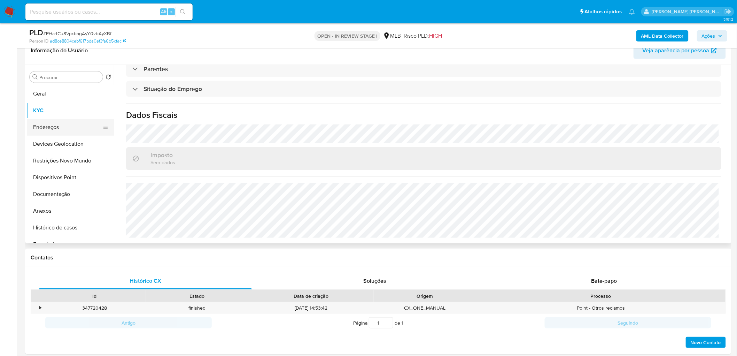
click at [51, 123] on button "Endereços" at bounding box center [68, 127] width 82 height 17
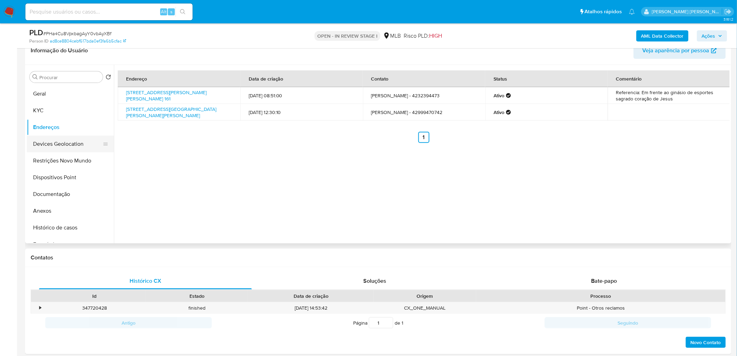
click at [51, 144] on button "Devices Geolocation" at bounding box center [68, 144] width 82 height 17
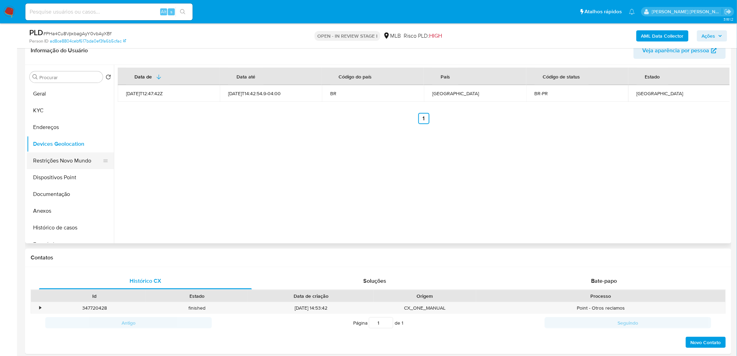
click at [73, 160] on button "Restrições Novo Mundo" at bounding box center [68, 160] width 82 height 17
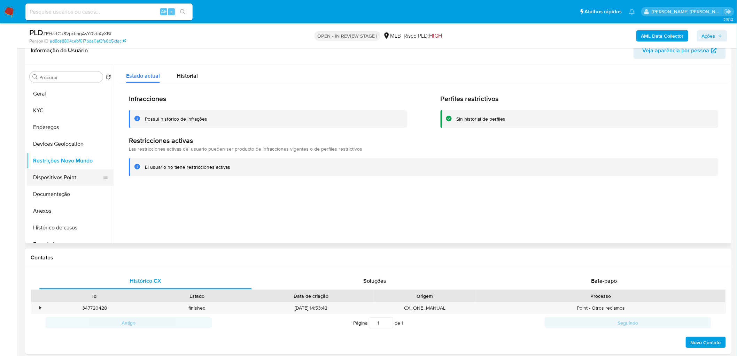
drag, startPoint x: 189, startPoint y: 218, endPoint x: 57, endPoint y: 176, distance: 138.6
click at [57, 176] on button "Dispositivos Point" at bounding box center [68, 177] width 82 height 17
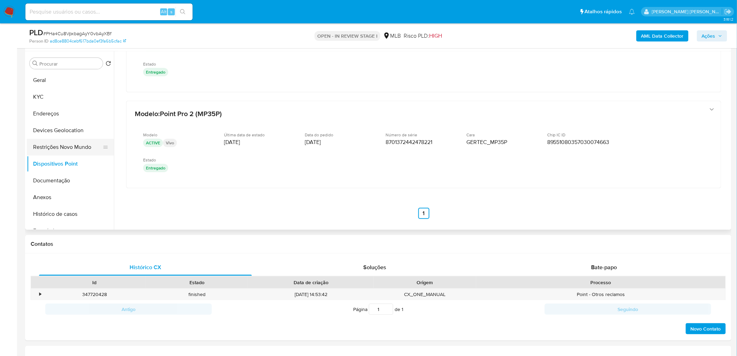
scroll to position [116, 0]
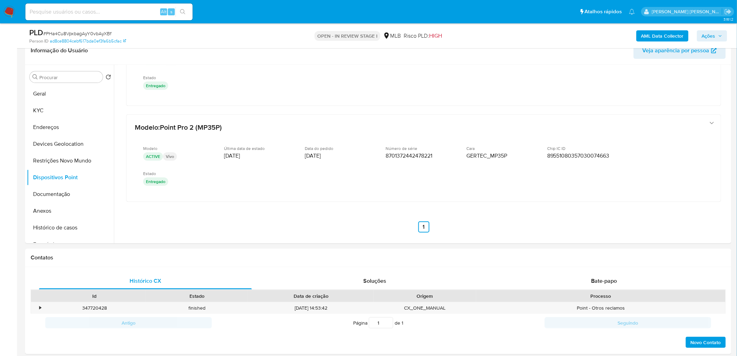
click at [495, 36] on b "AML Data Collector" at bounding box center [662, 35] width 42 height 11
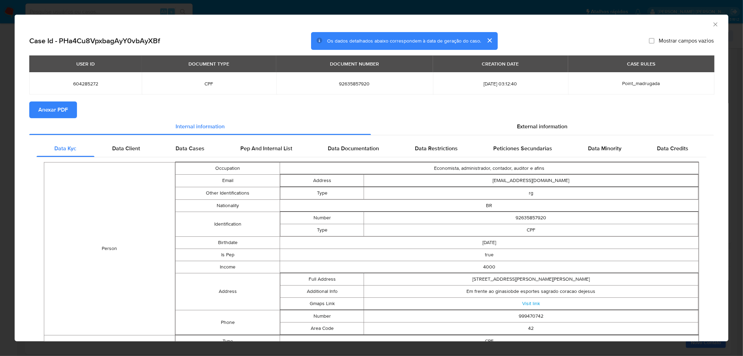
click at [495, 25] on icon "Fechar a janela" at bounding box center [715, 24] width 4 height 4
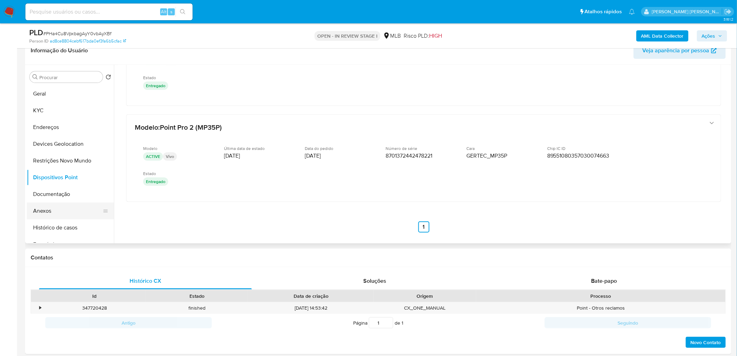
click at [72, 210] on button "Anexos" at bounding box center [68, 210] width 82 height 17
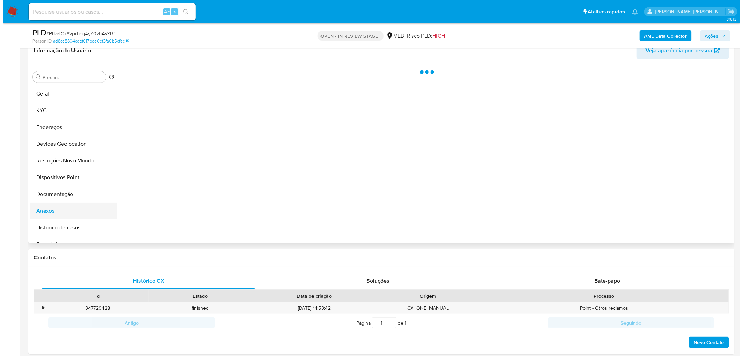
scroll to position [0, 0]
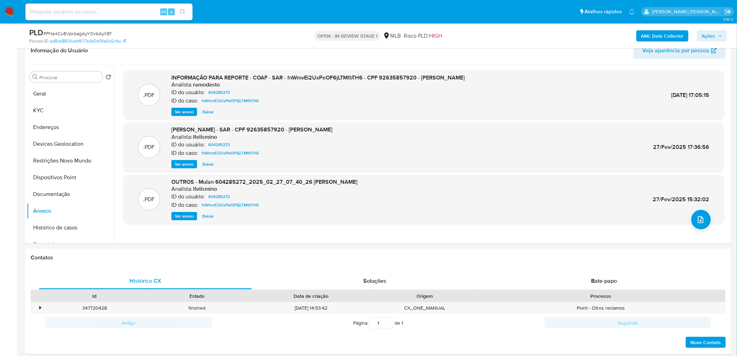
click at [495, 38] on b "AML Data Collector" at bounding box center [662, 35] width 42 height 11
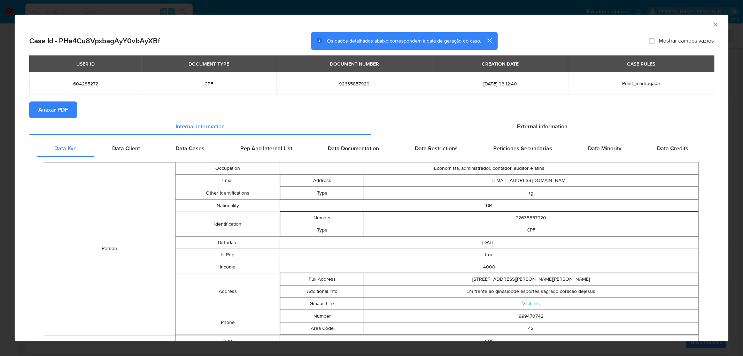
click at [68, 109] on button "Anexar PDF" at bounding box center [53, 109] width 48 height 17
click at [495, 23] on icon "Fechar a janela" at bounding box center [715, 24] width 7 height 7
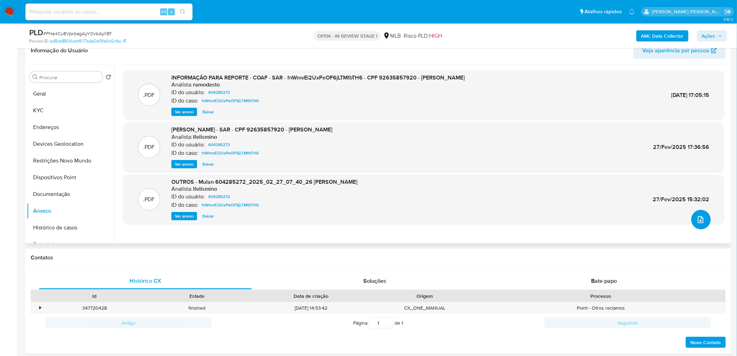
click at [495, 216] on icon "upload-file" at bounding box center [701, 219] width 8 height 8
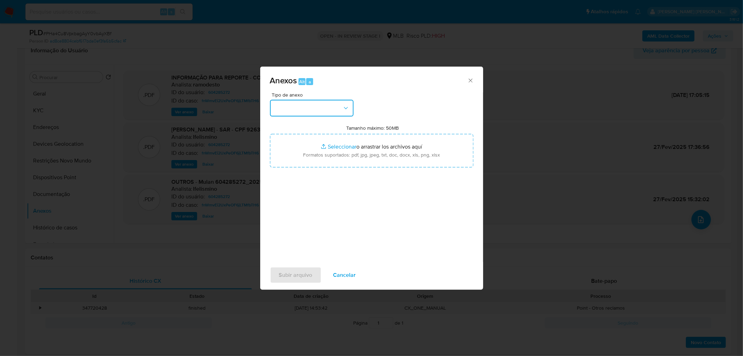
click at [337, 111] on button "button" at bounding box center [312, 108] width 84 height 17
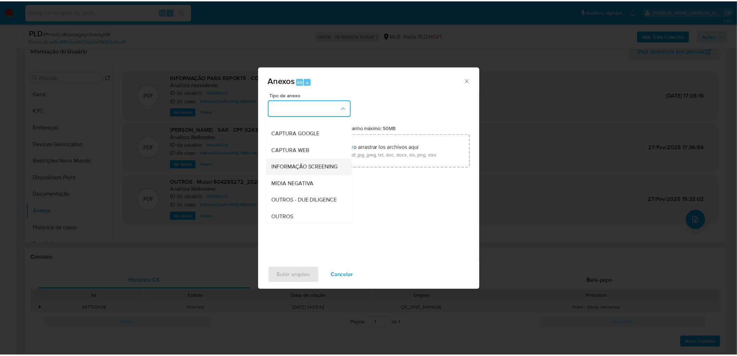
scroll to position [39, 0]
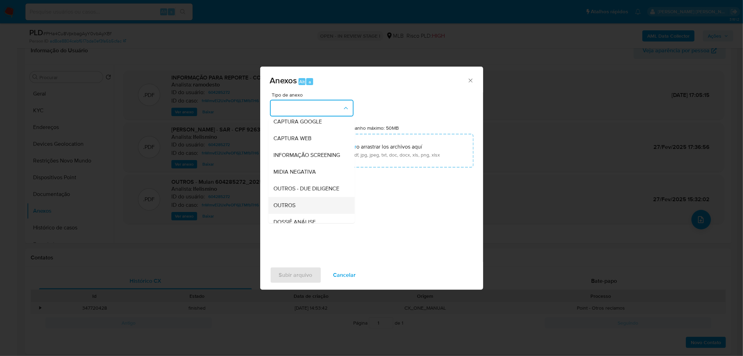
click at [283, 209] on span "OUTROS" at bounding box center [285, 205] width 22 height 7
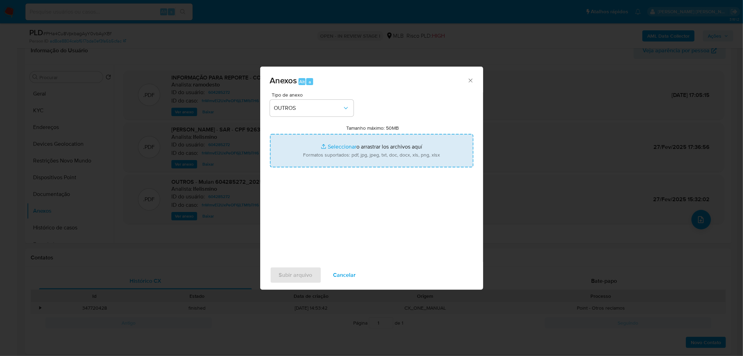
click at [335, 156] on input "Tamanho máximo: 50MB Seleccionar archivos" at bounding box center [371, 150] width 203 height 33
type input "C:\fakepath\Mulan 604285272_2025_09_26_11_26_32.xlsx"
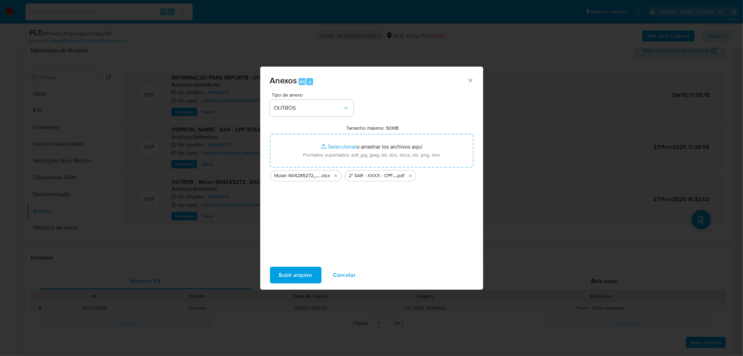
click at [296, 216] on span "Subir arquivo" at bounding box center [295, 274] width 33 height 15
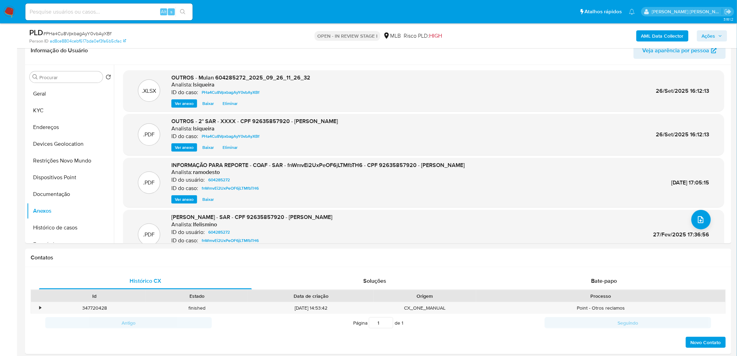
click at [495, 40] on span "Ações" at bounding box center [709, 35] width 14 height 11
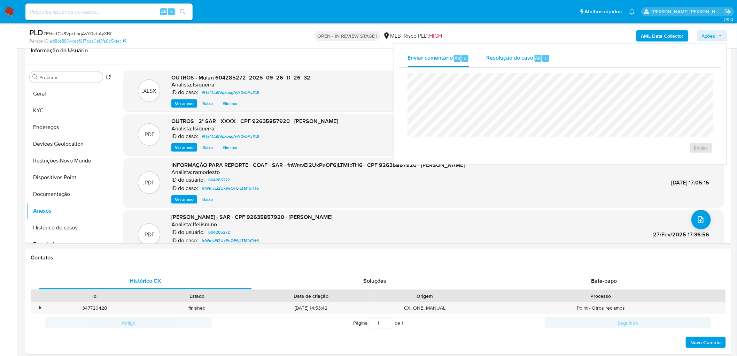
click at [495, 60] on span "Resolução do caso" at bounding box center [509, 58] width 47 height 8
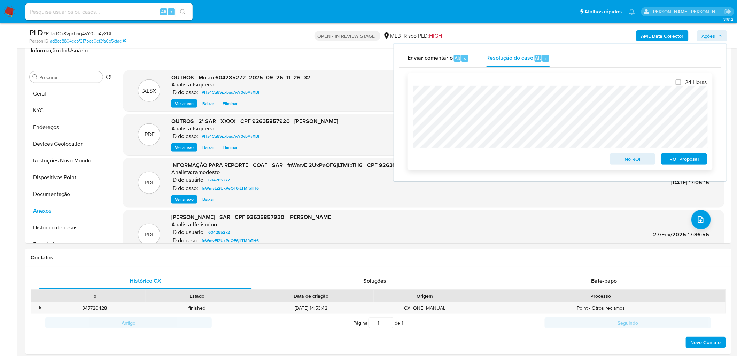
click at [495, 159] on span "ROI Proposal" at bounding box center [684, 159] width 36 height 10
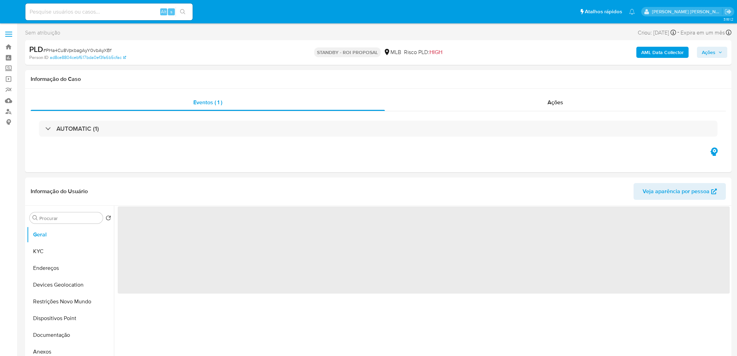
select select "10"
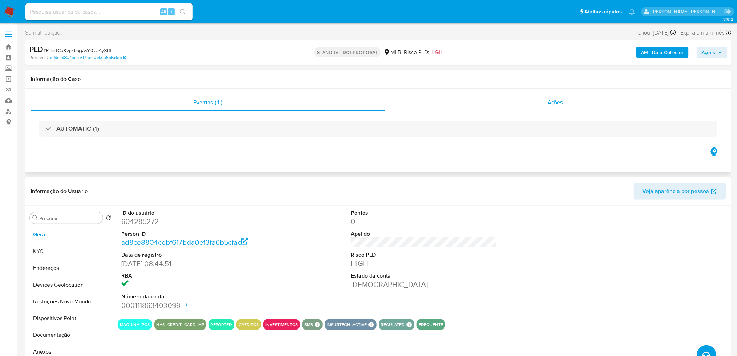
click at [558, 105] on span "Ações" at bounding box center [556, 102] width 16 height 8
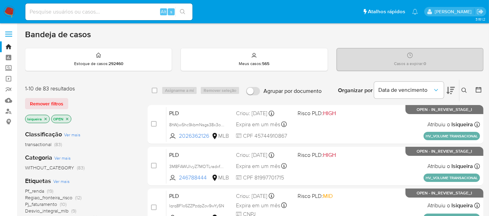
click at [10, 14] on img at bounding box center [9, 12] width 12 height 12
click at [76, 14] on input at bounding box center [108, 11] width 167 height 9
paste input "381006591"
type input "381006591"
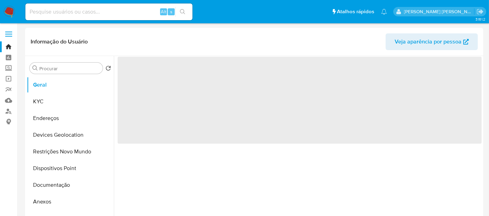
select select "10"
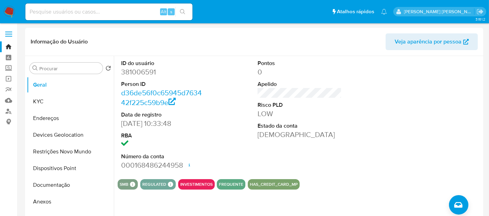
click at [57, 10] on input at bounding box center [108, 11] width 167 height 9
paste input "1937514582"
type input "1937514582"
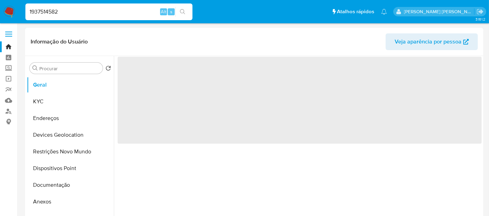
select select "10"
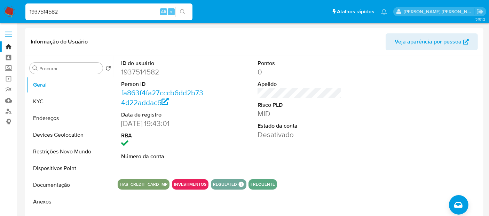
click at [116, 13] on input "1937514582" at bounding box center [108, 11] width 167 height 9
paste input "232791920"
type input "2327919202"
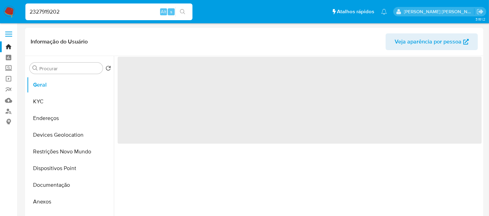
select select "10"
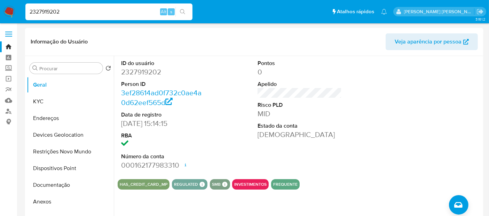
click at [333, 148] on div "Pontos 0 Apelido Risco PLD MID Estado da conta [DEMOGRAPHIC_DATA]" at bounding box center [299, 115] width 91 height 118
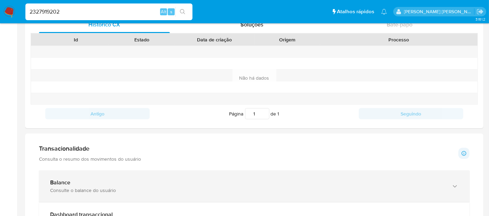
scroll to position [271, 0]
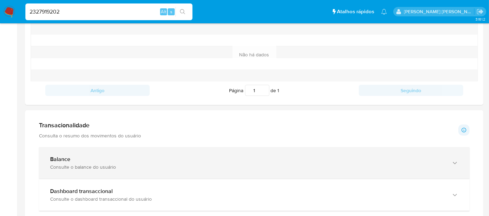
click at [98, 169] on div "Balance Consulte o balance do usuário" at bounding box center [254, 163] width 431 height 32
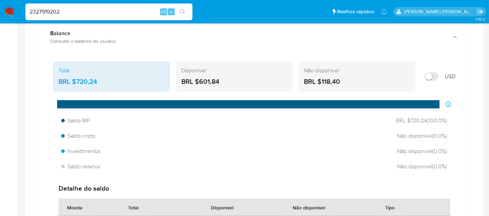
scroll to position [426, 0]
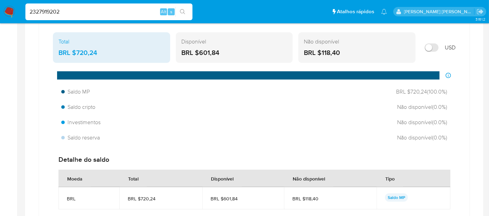
click at [6, 10] on img at bounding box center [9, 12] width 12 height 12
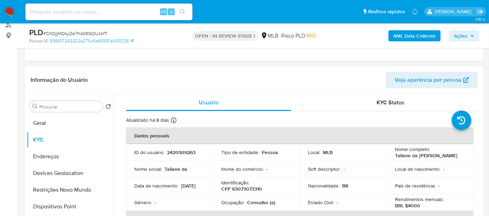
scroll to position [61, 0]
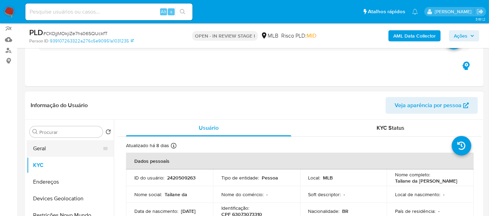
click at [52, 148] on button "Geral" at bounding box center [68, 148] width 82 height 17
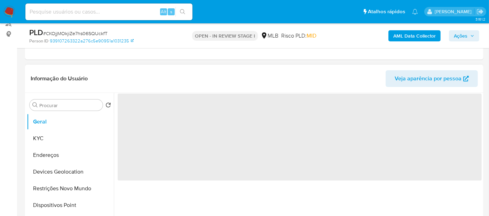
scroll to position [100, 0]
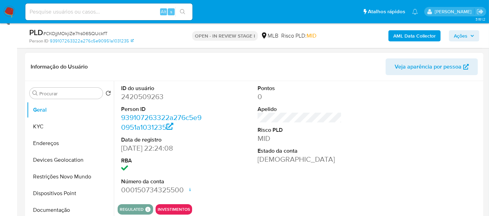
click at [311, 187] on div "Pontos 0 Apelido Risco PLD MID Estado da conta [DEMOGRAPHIC_DATA]" at bounding box center [299, 140] width 91 height 118
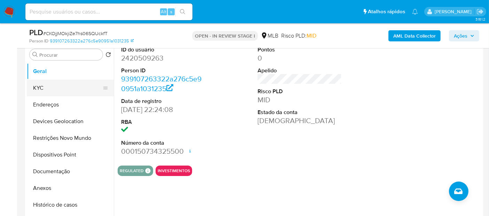
click at [70, 88] on button "KYC" at bounding box center [68, 88] width 82 height 17
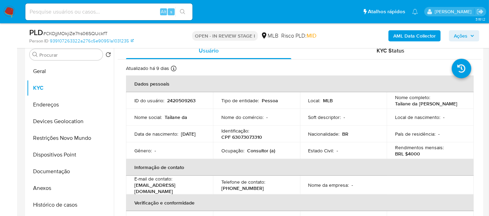
click at [253, 150] on p "Consultor (a)" at bounding box center [261, 151] width 28 height 6
copy p "Consultor"
click at [67, 71] on button "Geral" at bounding box center [68, 71] width 82 height 17
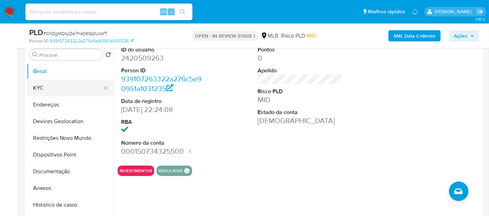
click at [63, 94] on button "KYC" at bounding box center [68, 88] width 82 height 17
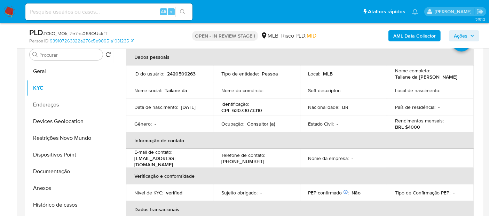
scroll to position [39, 0]
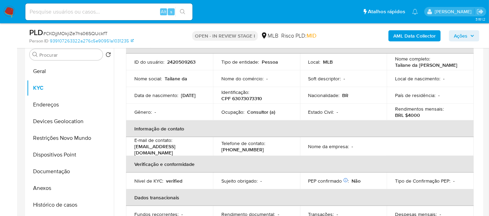
click at [259, 113] on p "Consultor (a)" at bounding box center [261, 112] width 28 height 6
copy p "Consultor"
click at [62, 173] on button "Documentação" at bounding box center [68, 171] width 82 height 17
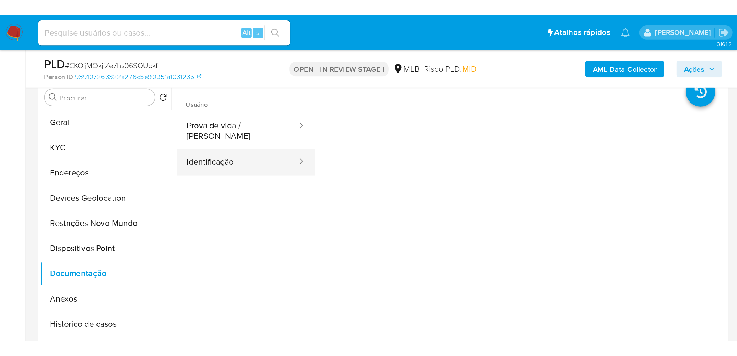
scroll to position [0, 0]
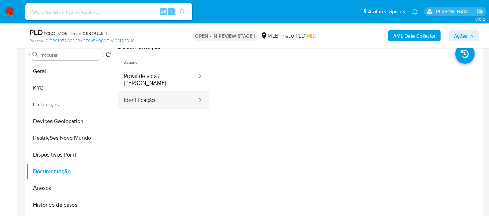
click at [158, 99] on button "Identificação" at bounding box center [158, 101] width 80 height 18
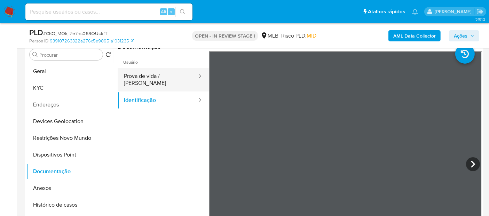
click at [164, 81] on button "Prova de vida / [PERSON_NAME]" at bounding box center [158, 80] width 80 height 24
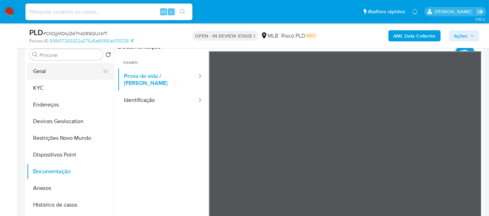
click at [76, 75] on button "Geral" at bounding box center [68, 71] width 82 height 17
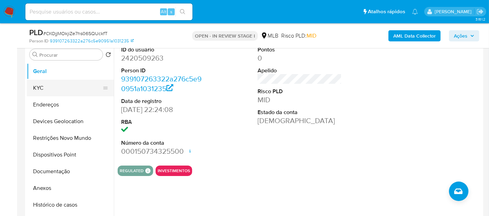
click at [76, 87] on button "KYC" at bounding box center [68, 88] width 82 height 17
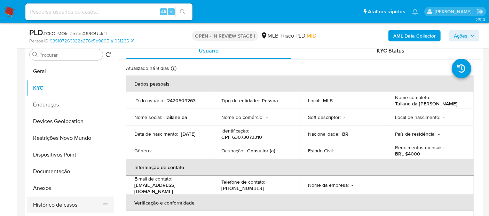
click at [82, 207] on button "Histórico de casos" at bounding box center [68, 205] width 82 height 17
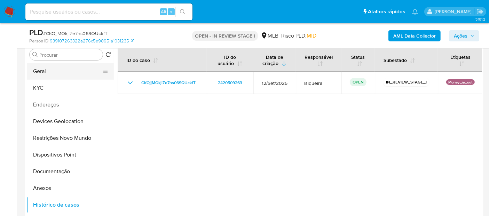
click at [47, 70] on button "Geral" at bounding box center [68, 71] width 82 height 17
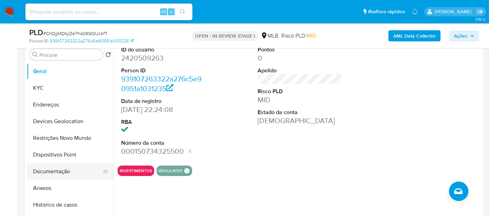
click at [68, 173] on button "Documentação" at bounding box center [68, 171] width 82 height 17
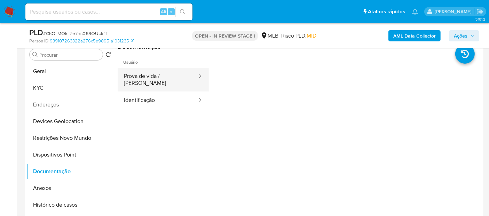
click at [153, 82] on button "Prova de vida / Selfie" at bounding box center [158, 80] width 80 height 24
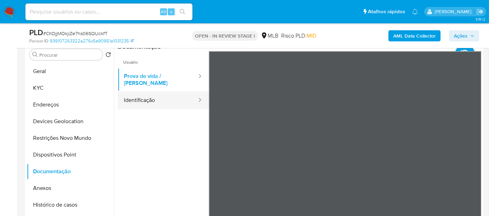
click at [135, 98] on button "Identificação" at bounding box center [158, 101] width 80 height 18
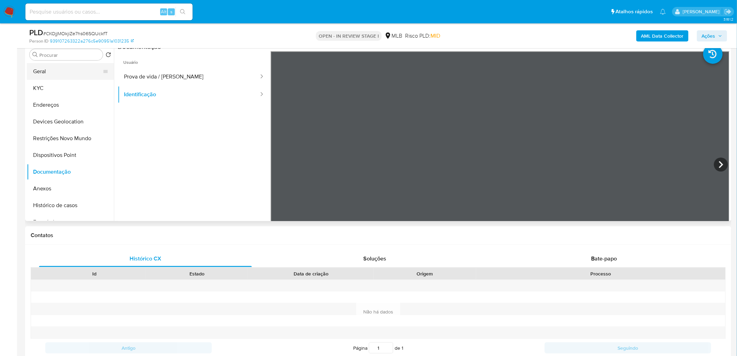
click at [84, 71] on button "Geral" at bounding box center [68, 71] width 82 height 17
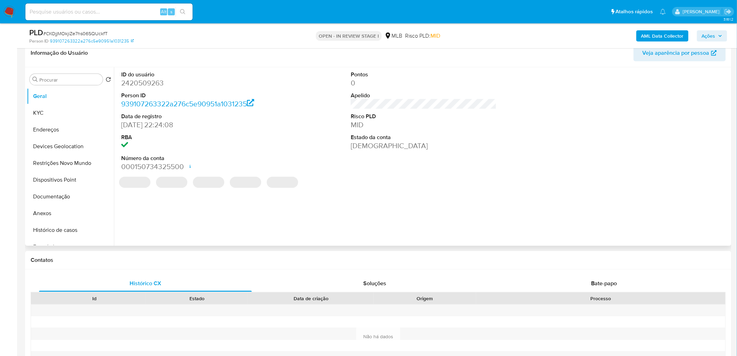
scroll to position [100, 0]
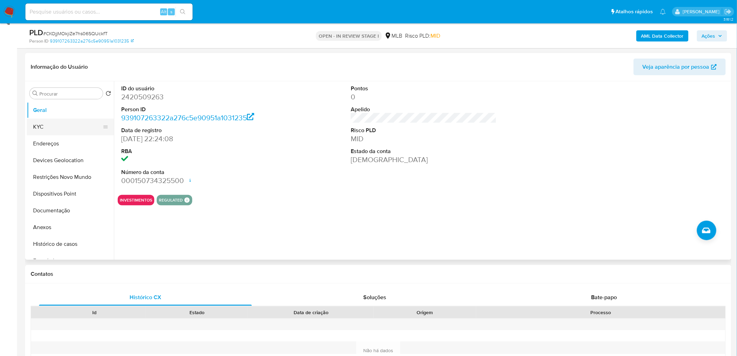
click at [64, 126] on button "KYC" at bounding box center [68, 126] width 82 height 17
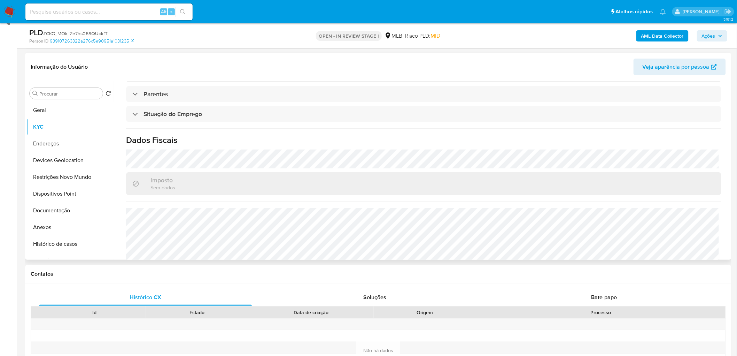
scroll to position [290, 0]
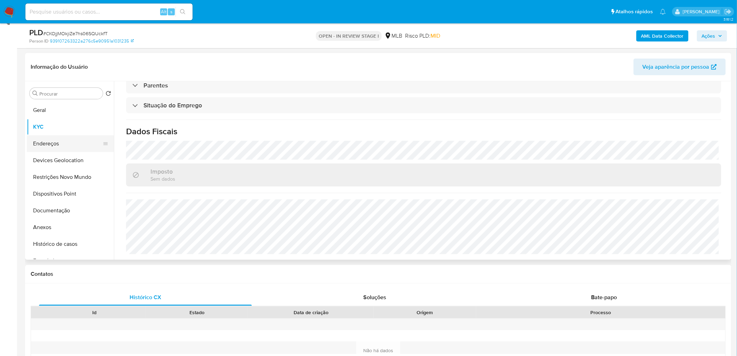
drag, startPoint x: 71, startPoint y: 144, endPoint x: 67, endPoint y: 146, distance: 4.9
click at [71, 144] on button "Endereços" at bounding box center [68, 143] width 82 height 17
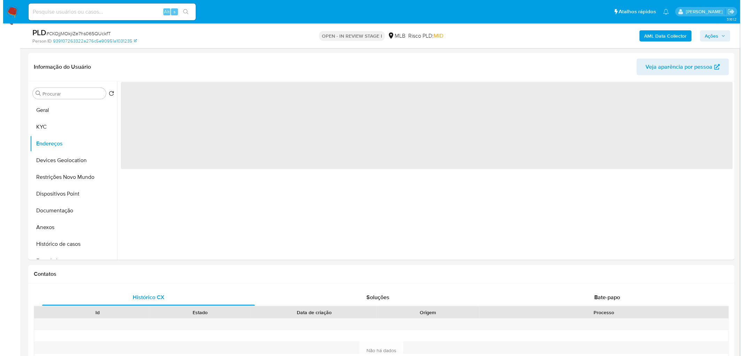
scroll to position [0, 0]
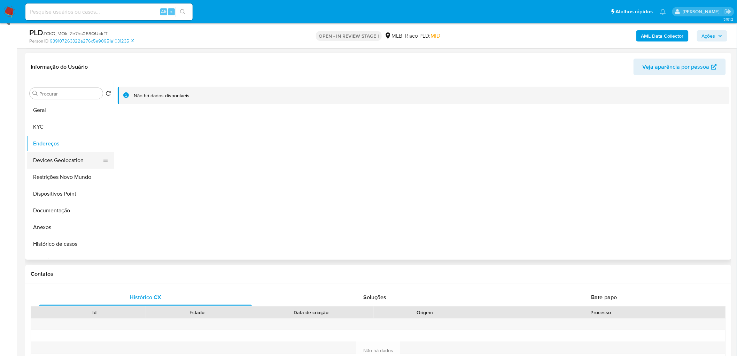
click at [75, 152] on button "Devices Geolocation" at bounding box center [68, 160] width 82 height 17
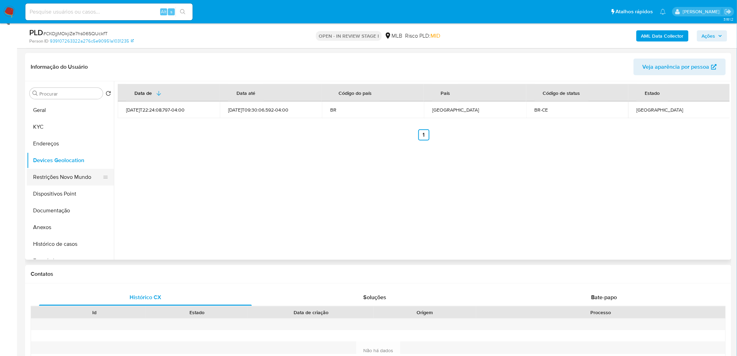
click at [71, 179] on button "Restrições Novo Mundo" at bounding box center [68, 177] width 82 height 17
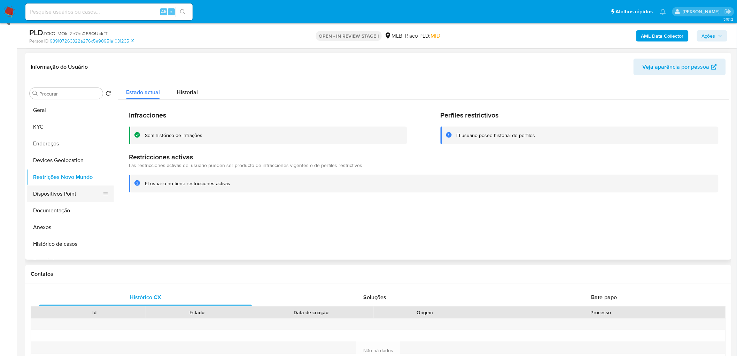
click at [55, 196] on button "Dispositivos Point" at bounding box center [68, 193] width 82 height 17
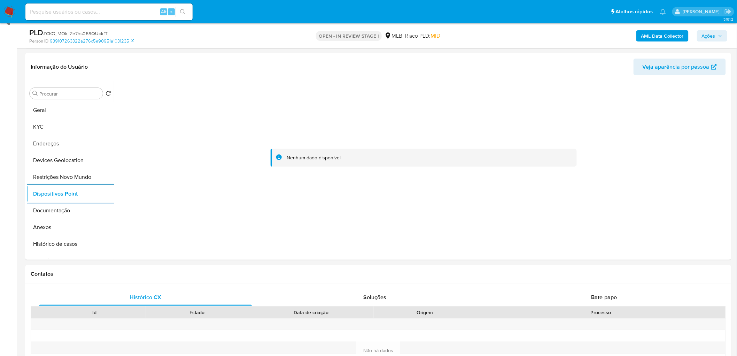
click at [489, 39] on b "AML Data Collector" at bounding box center [662, 35] width 42 height 11
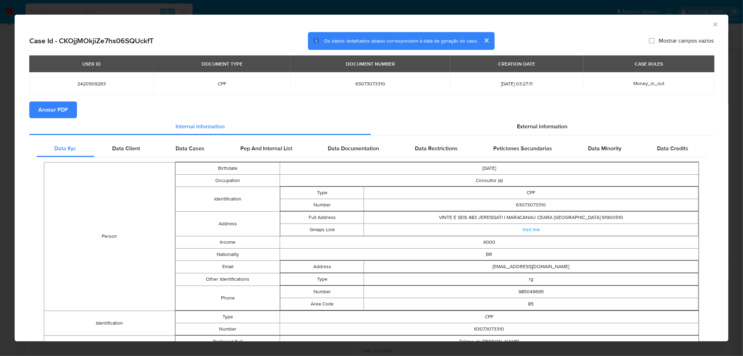
click at [39, 109] on span "Anexar PDF" at bounding box center [53, 109] width 30 height 15
click at [489, 26] on icon "Fechar a janela" at bounding box center [715, 24] width 7 height 7
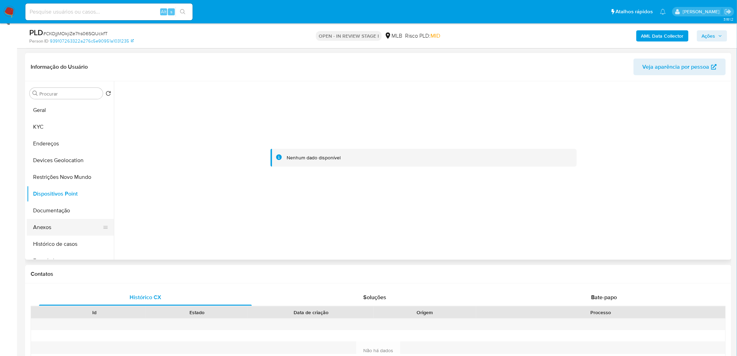
click at [59, 216] on button "Anexos" at bounding box center [68, 227] width 82 height 17
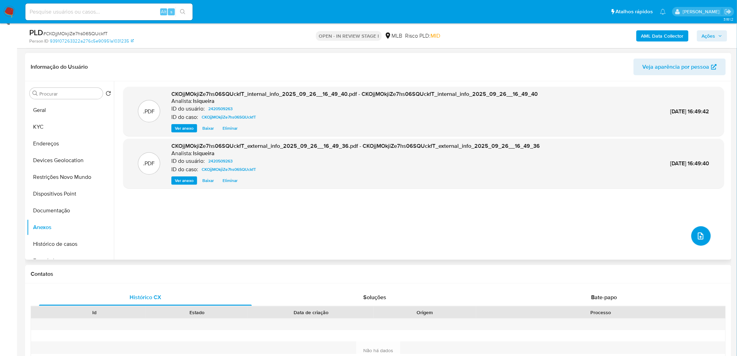
click at [489, 216] on icon "upload-file" at bounding box center [701, 236] width 8 height 8
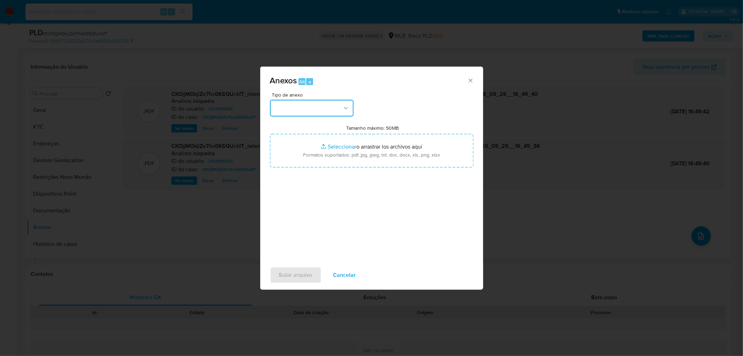
click at [331, 100] on button "button" at bounding box center [312, 108] width 84 height 17
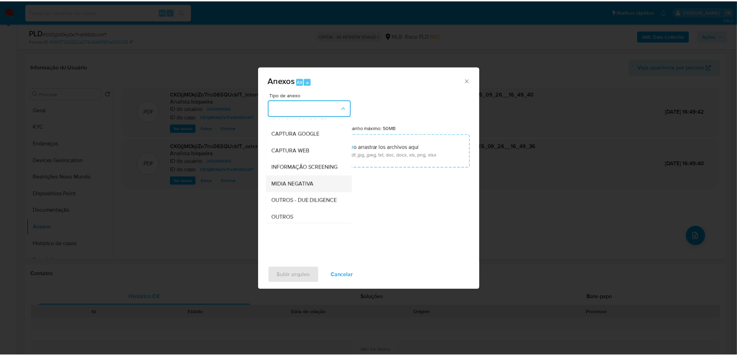
scroll to position [77, 0]
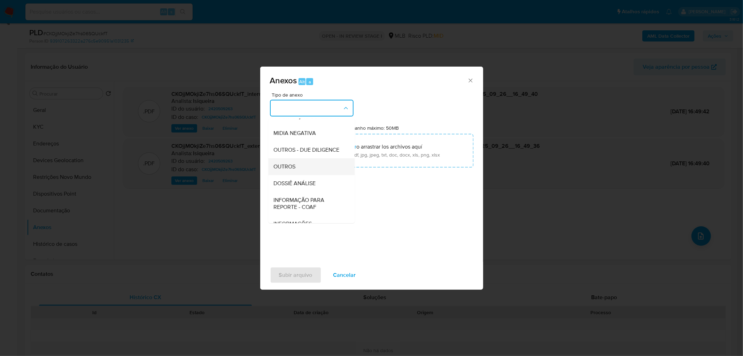
click at [303, 175] on div "OUTROS" at bounding box center [309, 166] width 71 height 17
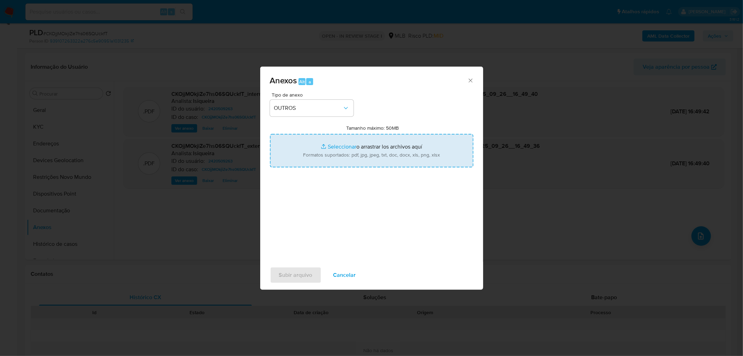
click at [346, 163] on input "Tamanho máximo: 50MB Seleccionar archivos" at bounding box center [371, 150] width 203 height 33
type input "C:\fakepath\Mulan 2420509263_2025_09_26_11_26_08.xlsx"
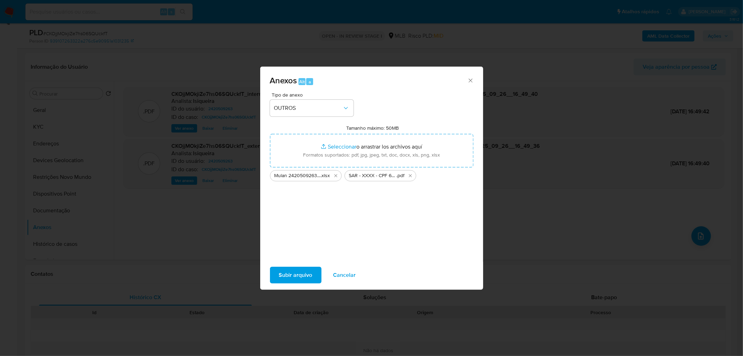
drag, startPoint x: 346, startPoint y: 163, endPoint x: 298, endPoint y: 273, distance: 120.0
click at [298, 216] on span "Subir arquivo" at bounding box center [295, 274] width 33 height 15
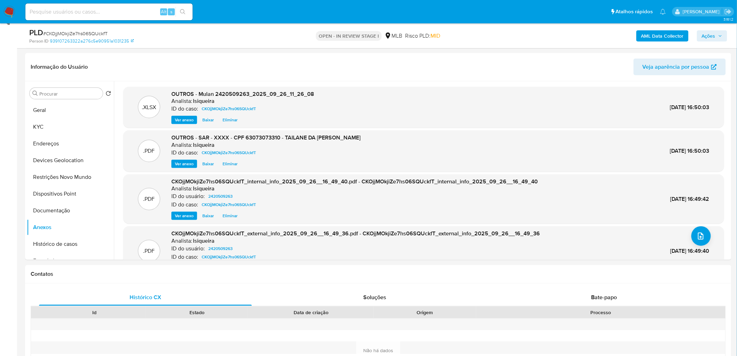
click at [489, 36] on span "Ações" at bounding box center [709, 35] width 14 height 11
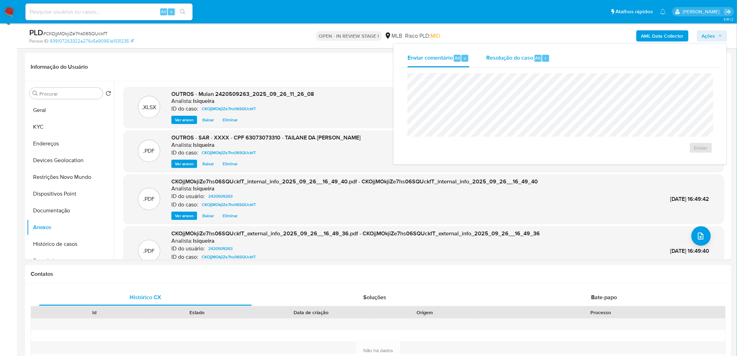
click at [489, 64] on div "Resolução do caso Alt r" at bounding box center [518, 58] width 64 height 18
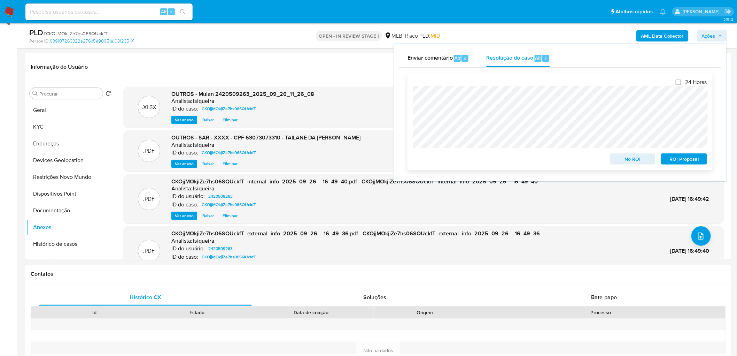
click at [489, 158] on span "ROI Proposal" at bounding box center [684, 159] width 36 height 10
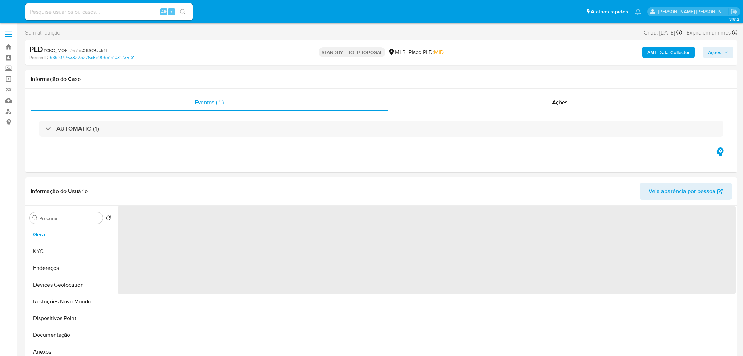
select select "10"
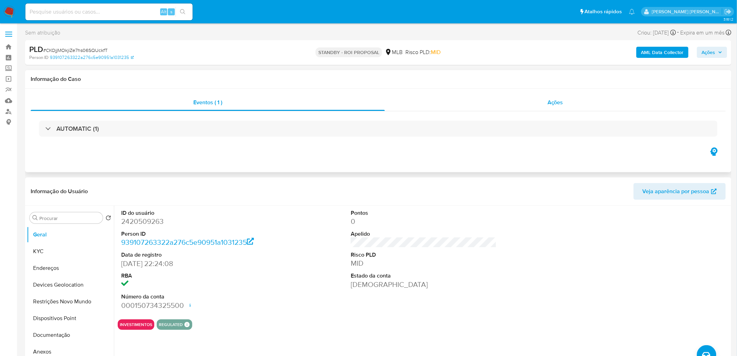
click at [601, 105] on div "Ações" at bounding box center [555, 102] width 341 height 17
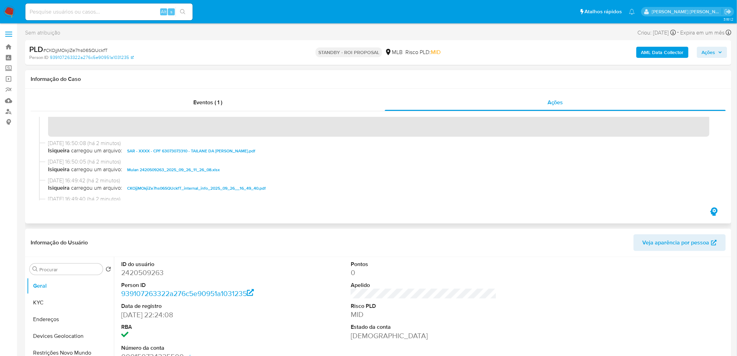
scroll to position [39, 0]
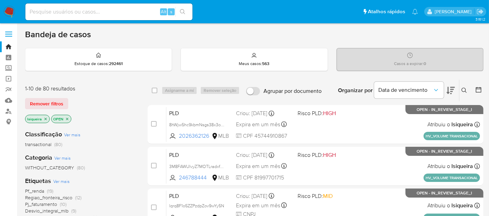
click at [44, 116] on p "lsiqueira" at bounding box center [37, 119] width 24 height 8
click at [45, 118] on icon "close-filter" at bounding box center [46, 119] width 4 height 4
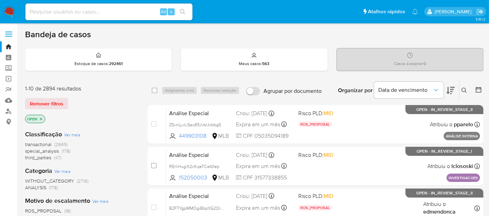
click at [45, 118] on p "OPEN" at bounding box center [35, 119] width 20 height 8
click at [42, 118] on icon "close-filter" at bounding box center [41, 119] width 2 height 2
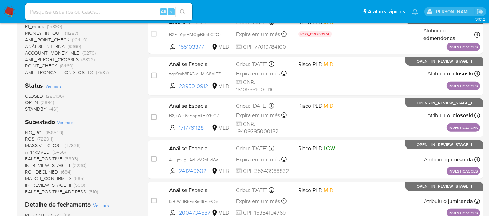
scroll to position [271, 0]
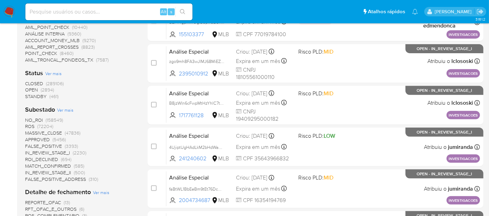
click at [41, 83] on span "CLOSED" at bounding box center [34, 83] width 18 height 7
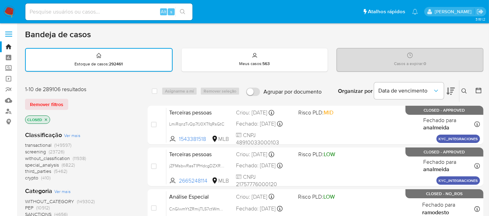
click at [478, 89] on icon at bounding box center [479, 91] width 6 height 6
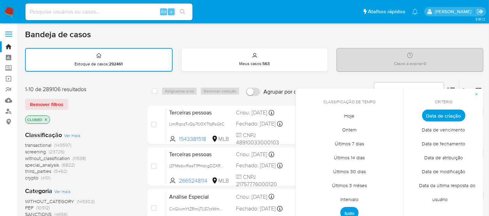
click at [355, 113] on span "Hoje" at bounding box center [350, 116] width 25 height 14
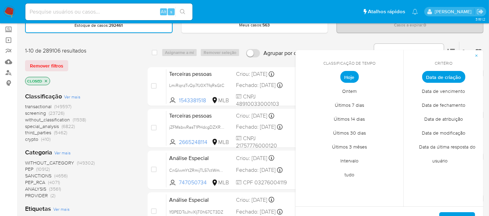
click at [443, 104] on span "Data de fechamento" at bounding box center [444, 105] width 58 height 14
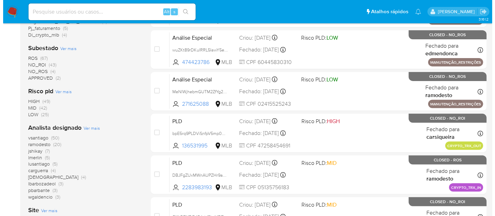
scroll to position [271, 0]
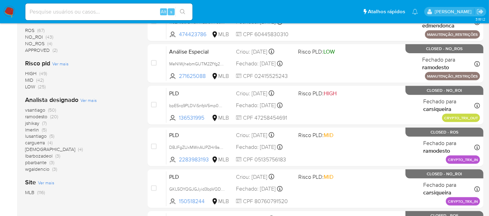
click at [89, 101] on span "Ver mais" at bounding box center [88, 100] width 16 height 6
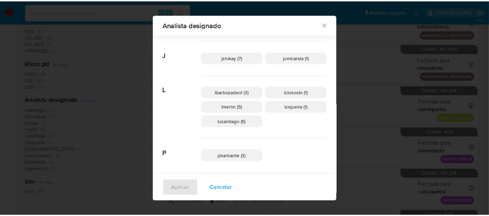
scroll to position [145, 0]
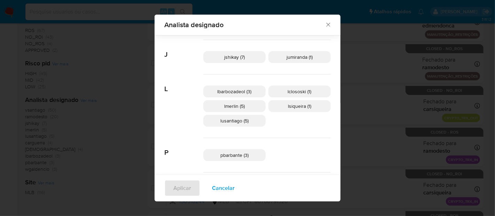
click at [363, 131] on div "Analista designado Buscar A analmeida (2) C carguerra (4) carsiqueira (2) E edm…" at bounding box center [247, 108] width 495 height 216
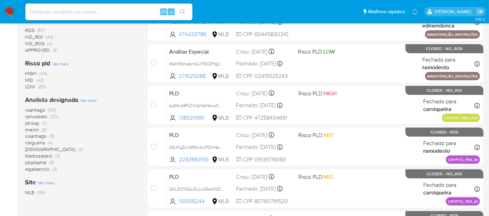
click at [14, 10] on nav "Pausado Ver notificaciones Alt s Atalhos rápidos Presiona las siguientes teclas…" at bounding box center [244, 11] width 489 height 23
click at [11, 10] on img at bounding box center [9, 12] width 12 height 12
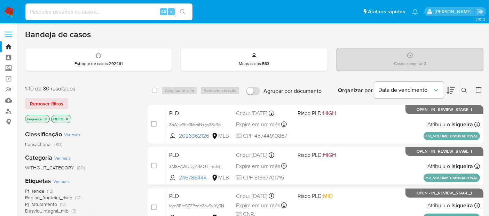
click at [68, 14] on input at bounding box center [108, 11] width 167 height 9
paste input "54370557"
type input "54370557"
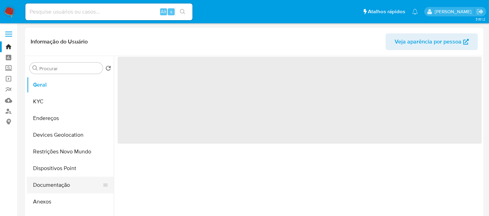
select select "10"
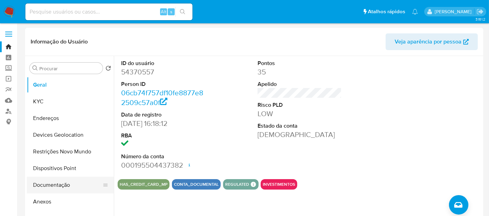
click at [61, 184] on button "Documentação" at bounding box center [68, 185] width 82 height 17
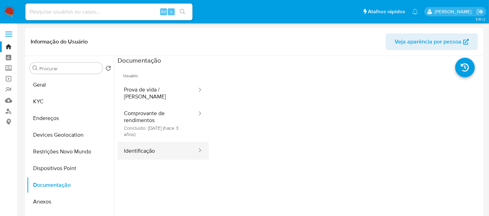
click at [155, 144] on button "Identificação" at bounding box center [158, 151] width 80 height 18
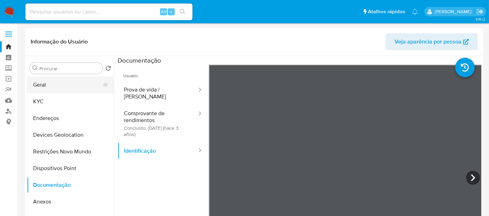
click at [72, 83] on button "Geral" at bounding box center [68, 85] width 82 height 17
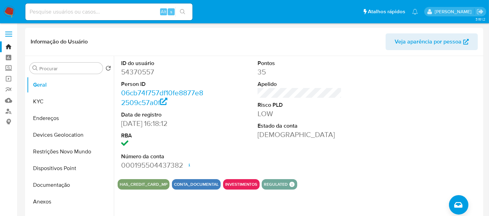
click at [10, 10] on img at bounding box center [9, 12] width 12 height 12
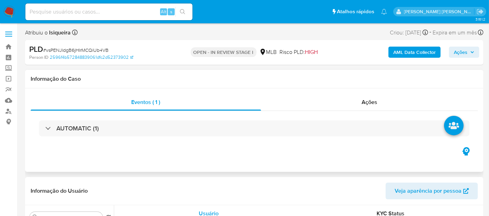
click at [207, 162] on div "Eventos ( 1 ) Ações AUTOMATIC (1)" at bounding box center [254, 130] width 459 height 84
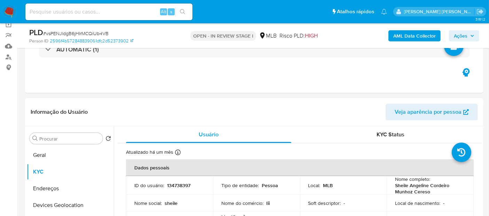
scroll to position [116, 0]
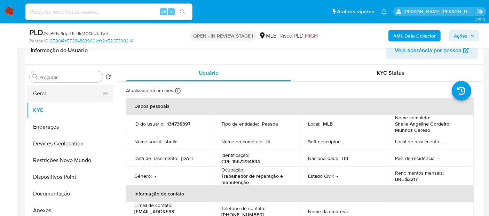
click at [56, 100] on button "Geral" at bounding box center [68, 93] width 82 height 17
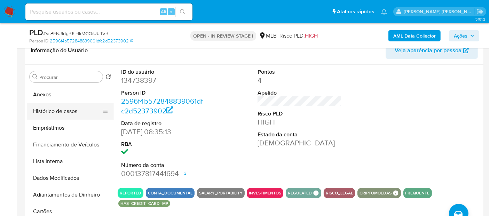
click at [63, 103] on button "Histórico de casos" at bounding box center [68, 111] width 82 height 17
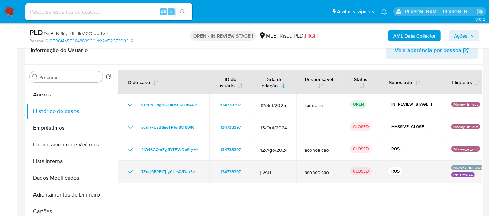
click at [128, 172] on icon "Mostrar/Ocultar" at bounding box center [130, 172] width 8 height 8
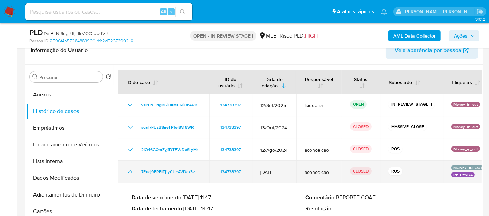
click at [128, 172] on icon "Mostrar/Ocultar" at bounding box center [130, 172] width 8 height 8
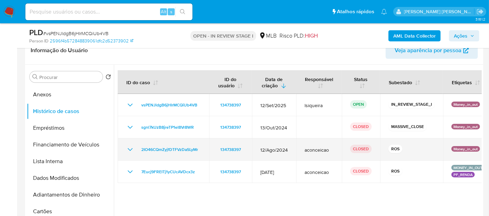
click at [129, 148] on icon "Mostrar/Ocultar" at bounding box center [130, 150] width 8 height 8
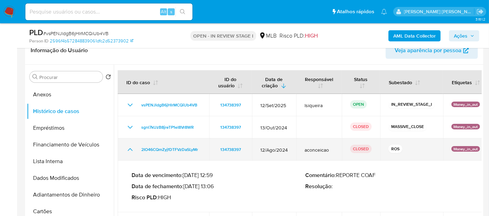
click at [129, 148] on icon "Mostrar/Ocultar" at bounding box center [130, 150] width 8 height 8
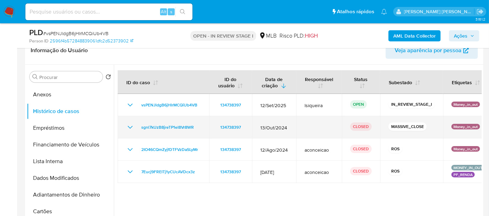
click at [133, 125] on icon "Mostrar/Ocultar" at bounding box center [130, 127] width 8 height 8
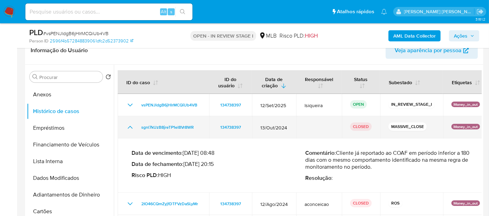
click at [133, 125] on icon "Mostrar/Ocultar" at bounding box center [130, 127] width 8 height 8
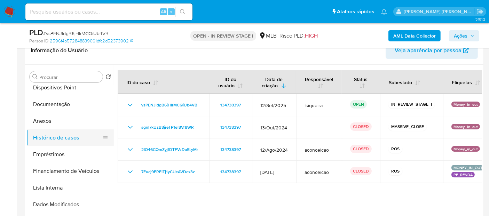
scroll to position [77, 0]
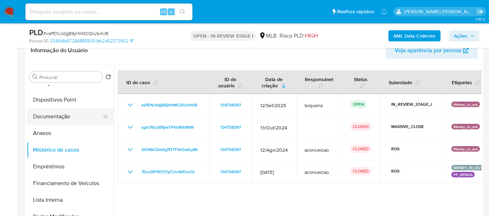
click at [60, 116] on button "Documentação" at bounding box center [68, 116] width 82 height 17
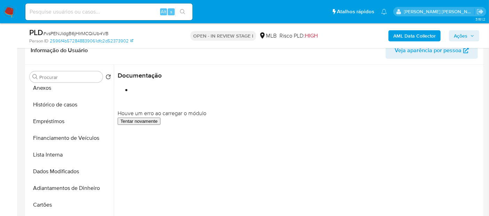
scroll to position [116, 0]
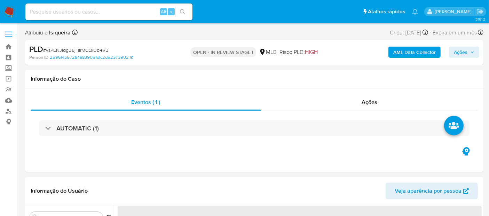
select select "10"
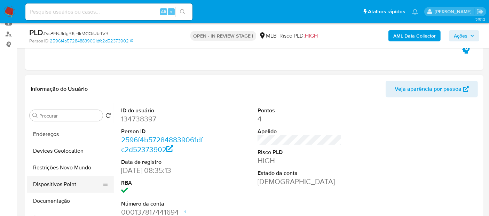
scroll to position [39, 0]
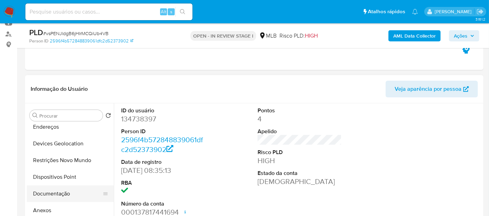
click at [65, 188] on button "Documentação" at bounding box center [68, 194] width 82 height 17
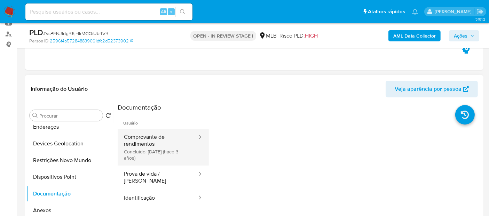
click at [176, 158] on button "Comprovante de rendimentos Concluído: [DATE] (hace 3 años)" at bounding box center [158, 147] width 80 height 37
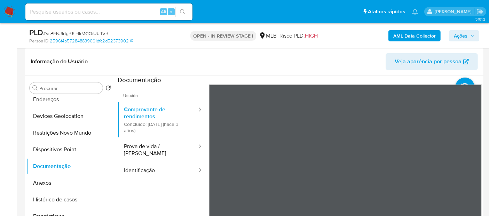
scroll to position [116, 0]
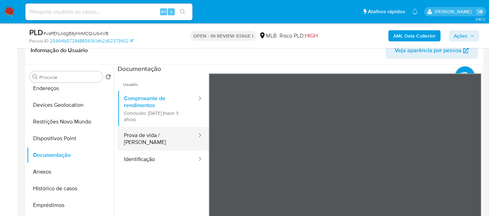
click at [160, 132] on button "Prova de vida / Selfie" at bounding box center [158, 139] width 80 height 24
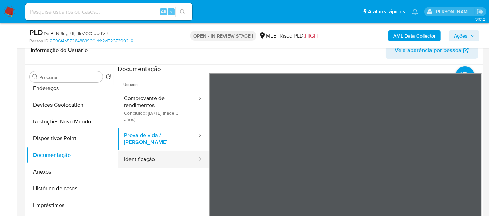
click at [121, 152] on button "Identificação" at bounding box center [158, 160] width 80 height 18
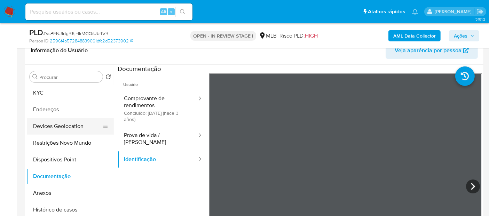
scroll to position [0, 0]
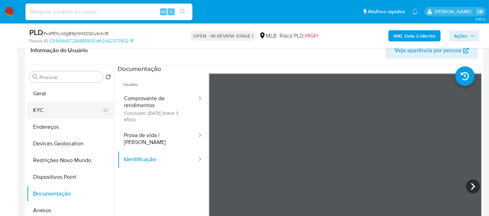
click at [77, 103] on button "KYC" at bounding box center [68, 110] width 82 height 17
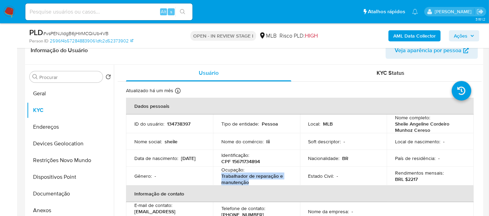
drag, startPoint x: 255, startPoint y: 182, endPoint x: 218, endPoint y: 176, distance: 37.7
click at [218, 176] on td "Ocupação : Trabalhador de reparação e manutenção" at bounding box center [256, 176] width 87 height 19
copy p "Trabalhador de reparação e manutenção"
click at [176, 123] on p "134738397" at bounding box center [178, 124] width 23 height 6
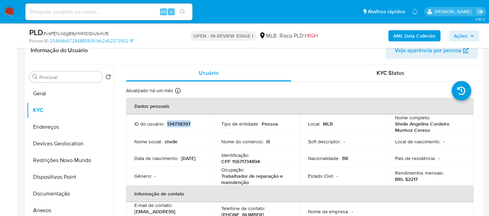
copy p "134738397"
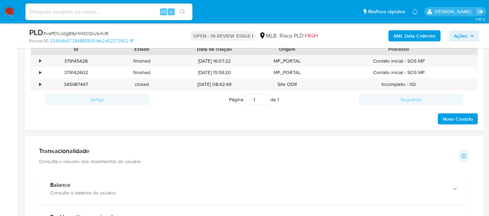
scroll to position [387, 0]
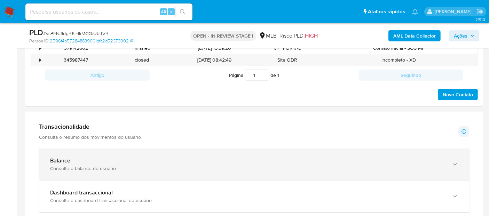
click at [171, 150] on div "Balance Consulte o balance do usuário" at bounding box center [254, 165] width 431 height 32
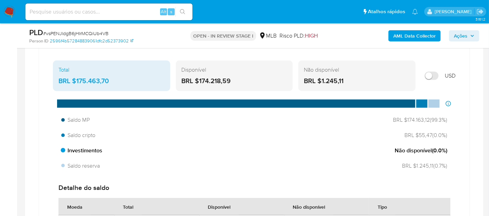
scroll to position [503, 0]
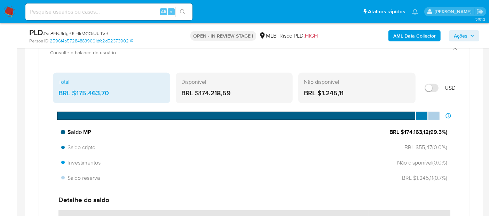
drag, startPoint x: 404, startPoint y: 130, endPoint x: 427, endPoint y: 131, distance: 23.1
click at [427, 131] on span "BRL $174.163,12 ( 99.3 %)" at bounding box center [419, 133] width 58 height 8
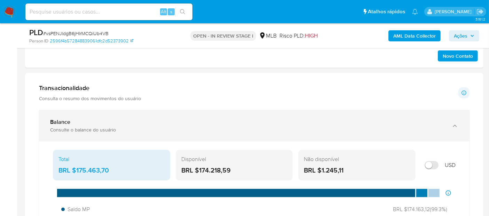
click at [142, 127] on div "Consulte o balance do usuário" at bounding box center [247, 130] width 395 height 6
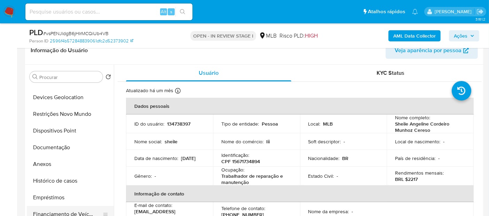
scroll to position [116, 0]
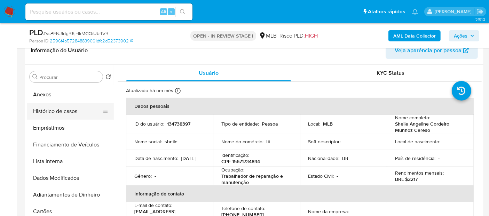
click at [73, 116] on button "Histórico de casos" at bounding box center [68, 111] width 82 height 17
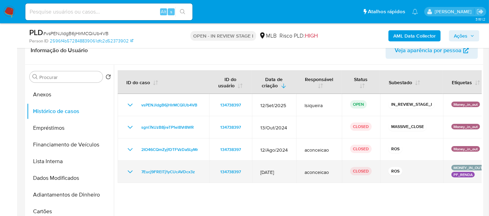
click at [129, 171] on icon "Mostrar/Ocultar" at bounding box center [130, 172] width 8 height 8
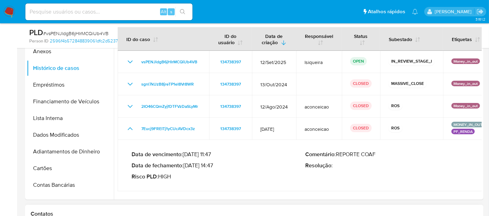
scroll to position [193, 0]
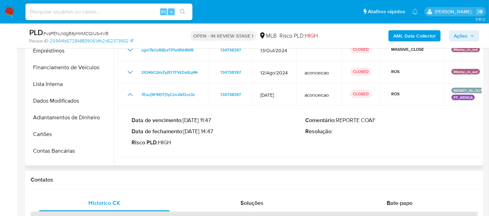
drag, startPoint x: 214, startPoint y: 131, endPoint x: 186, endPoint y: 131, distance: 28.2
click at [186, 131] on p "Data de fechamento : 29/01/2024 14:47" at bounding box center [219, 131] width 174 height 7
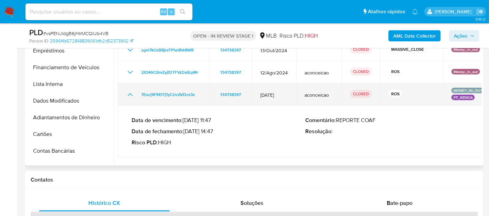
drag, startPoint x: 133, startPoint y: 93, endPoint x: 132, endPoint y: 87, distance: 6.1
click at [133, 93] on icon "Mostrar/Ocultar" at bounding box center [130, 95] width 8 height 8
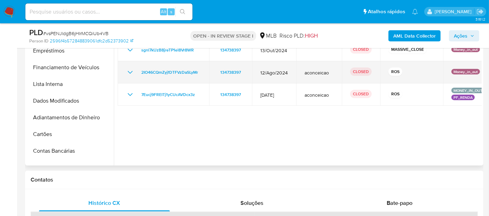
click at [131, 71] on icon "Mostrar/Ocultar" at bounding box center [130, 72] width 8 height 8
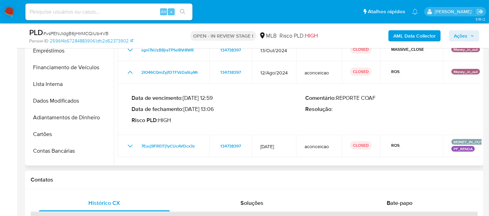
drag, startPoint x: 218, startPoint y: 108, endPoint x: 187, endPoint y: 110, distance: 31.0
click at [187, 110] on p "Data de fechamento : 23/09/2024 13:06" at bounding box center [219, 109] width 174 height 7
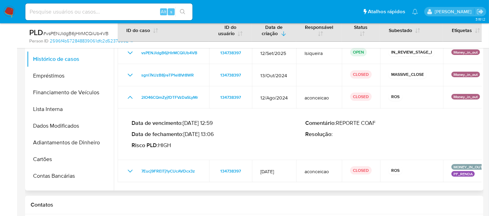
scroll to position [155, 0]
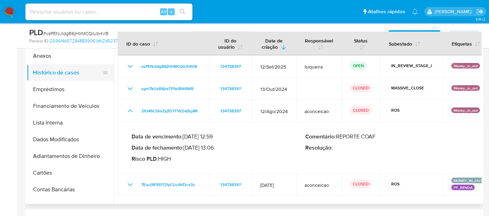
click at [71, 68] on button "Histórico de casos" at bounding box center [68, 72] width 82 height 17
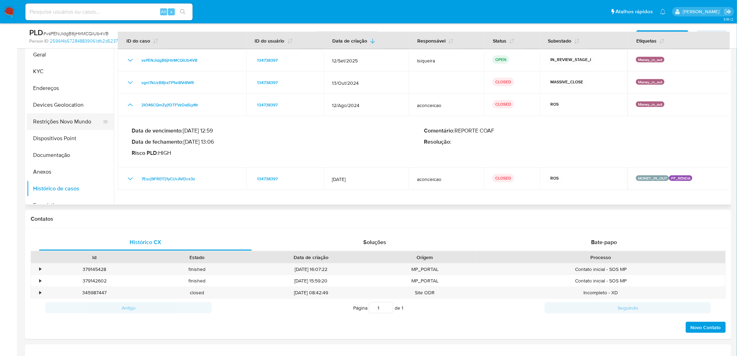
scroll to position [0, 0]
click at [76, 58] on button "Geral" at bounding box center [68, 55] width 82 height 17
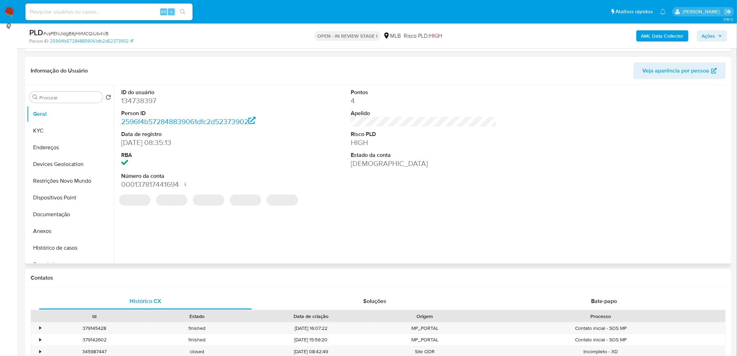
scroll to position [77, 0]
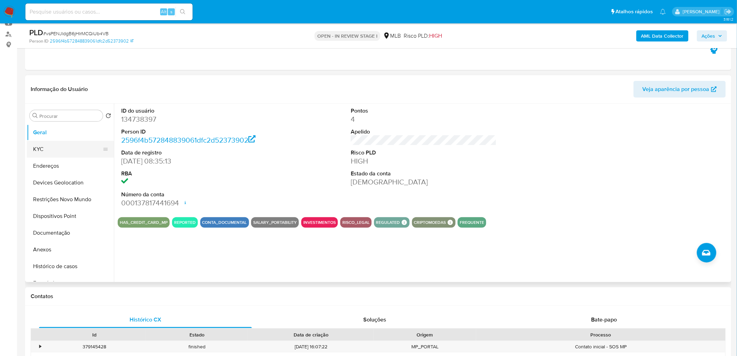
click at [60, 151] on button "KYC" at bounding box center [68, 149] width 82 height 17
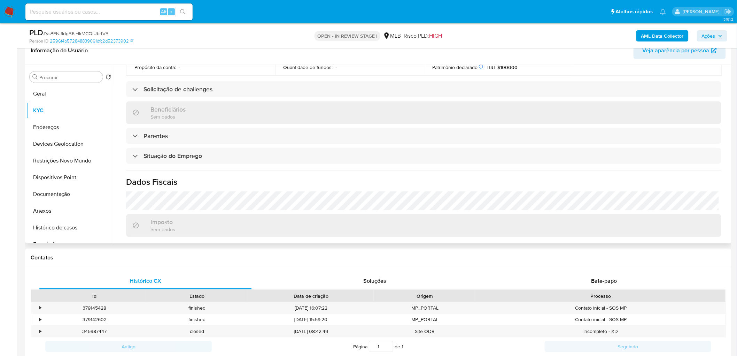
scroll to position [290, 0]
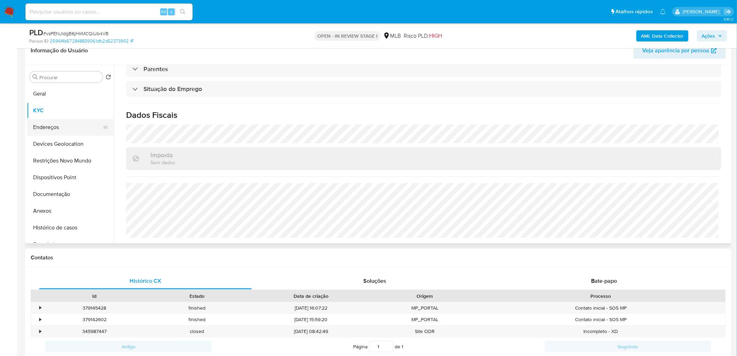
click at [52, 124] on button "Endereços" at bounding box center [68, 127] width 82 height 17
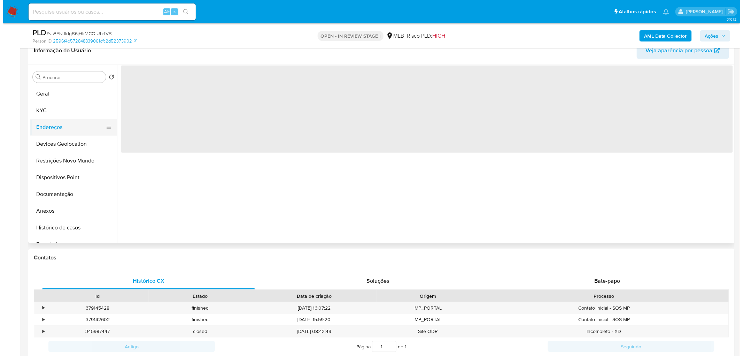
scroll to position [0, 0]
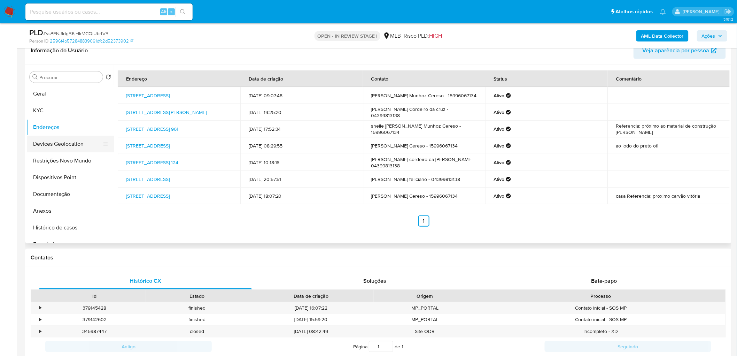
click at [49, 148] on button "Devices Geolocation" at bounding box center [68, 144] width 82 height 17
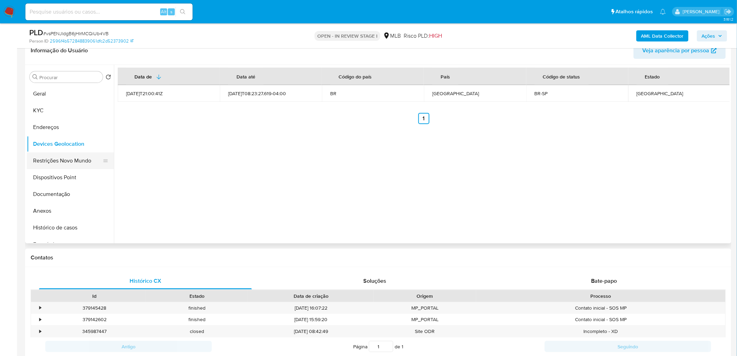
click at [60, 157] on button "Restrições Novo Mundo" at bounding box center [68, 160] width 82 height 17
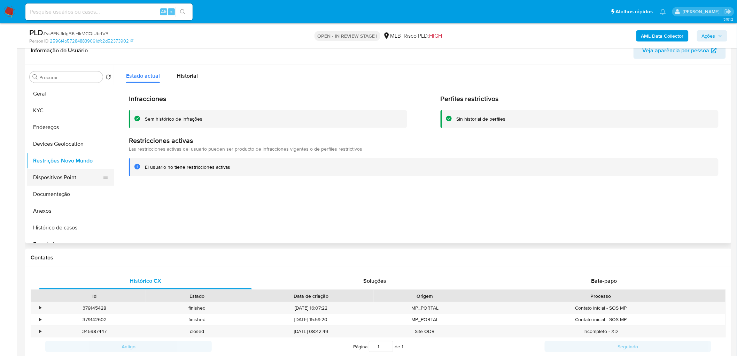
click at [56, 178] on button "Dispositivos Point" at bounding box center [68, 177] width 82 height 17
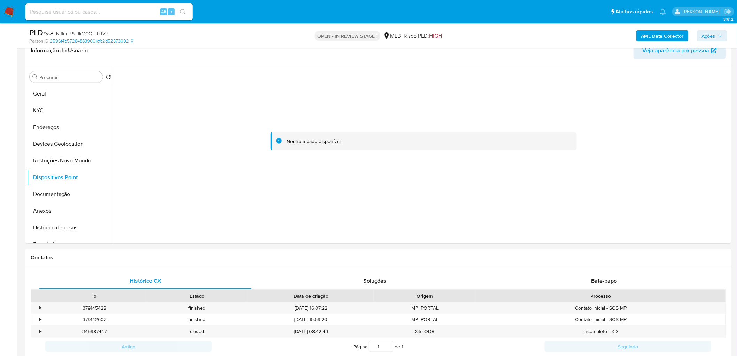
click at [495, 37] on b "AML Data Collector" at bounding box center [662, 35] width 42 height 11
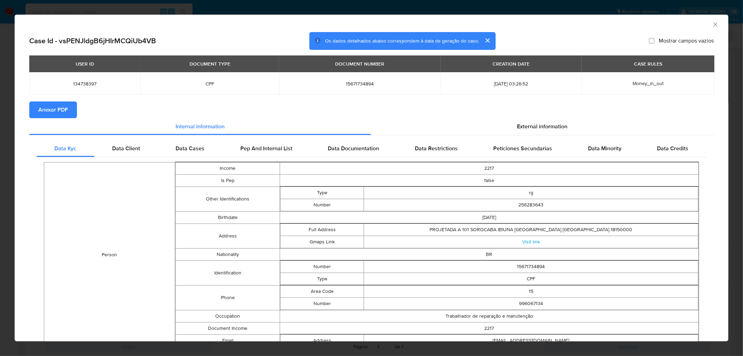
click at [69, 110] on button "Anexar PDF" at bounding box center [53, 109] width 48 height 17
click at [495, 24] on icon "Fechar a janela" at bounding box center [715, 24] width 7 height 7
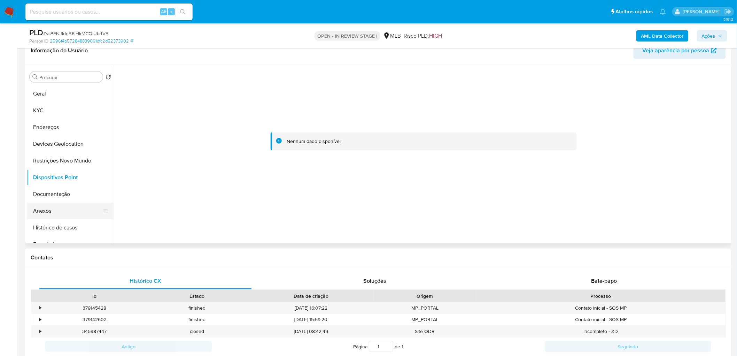
click at [53, 209] on button "Anexos" at bounding box center [68, 210] width 82 height 17
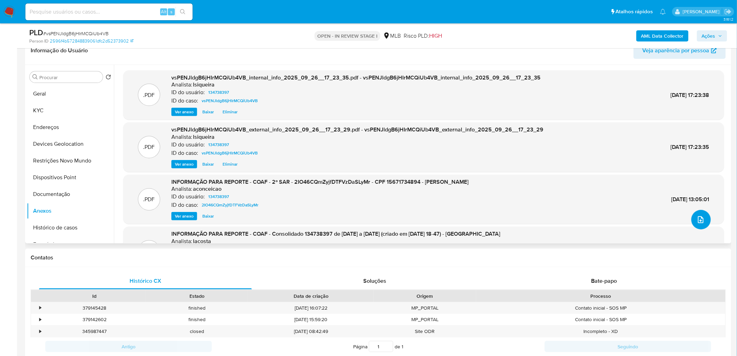
click at [495, 216] on button "upload-file" at bounding box center [701, 220] width 20 height 20
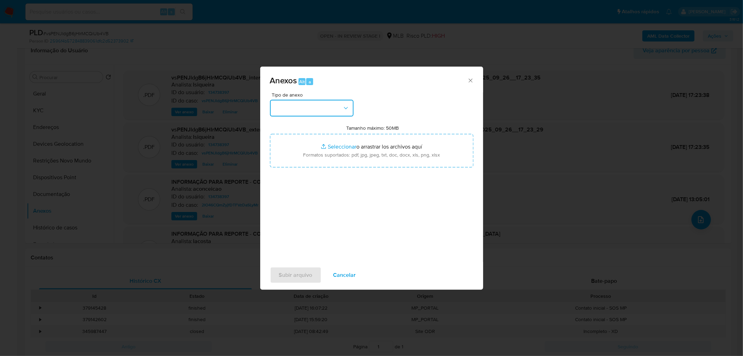
click at [336, 112] on button "button" at bounding box center [312, 108] width 84 height 17
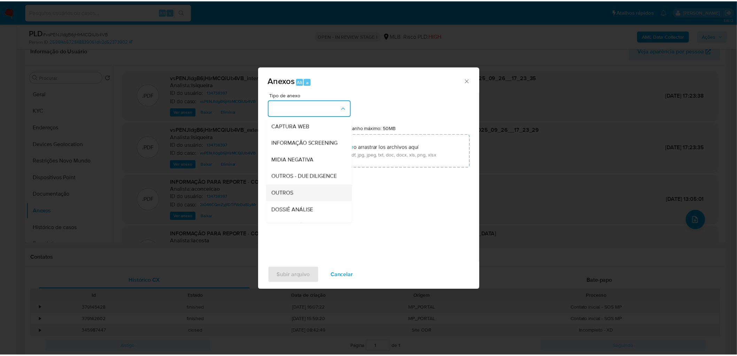
scroll to position [77, 0]
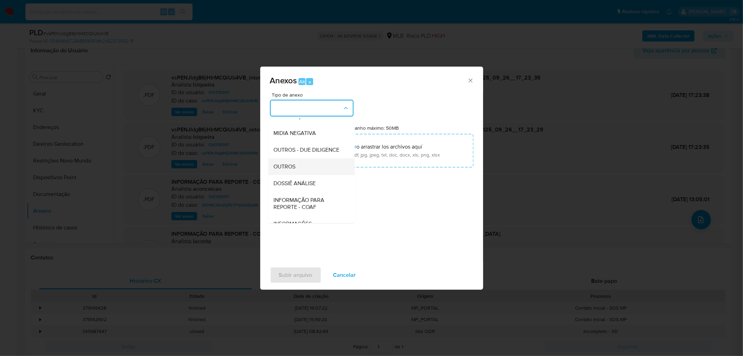
click at [295, 170] on span "OUTROS" at bounding box center [285, 166] width 22 height 7
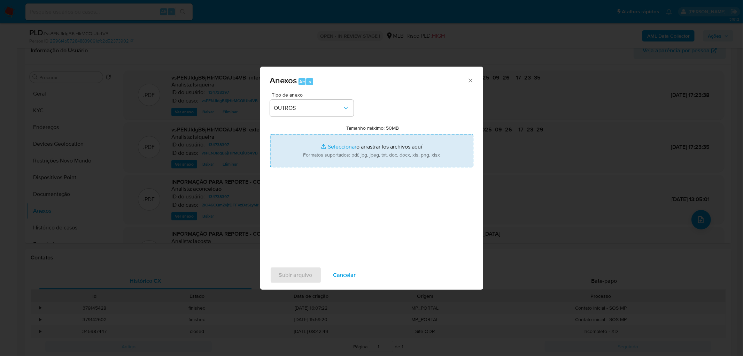
click at [321, 153] on input "Tamanho máximo: 50MB Seleccionar archivos" at bounding box center [371, 150] width 203 height 33
type input "C:\fakepath\Mulan 134738397_2025_09_26_11_27_03.xlsx"
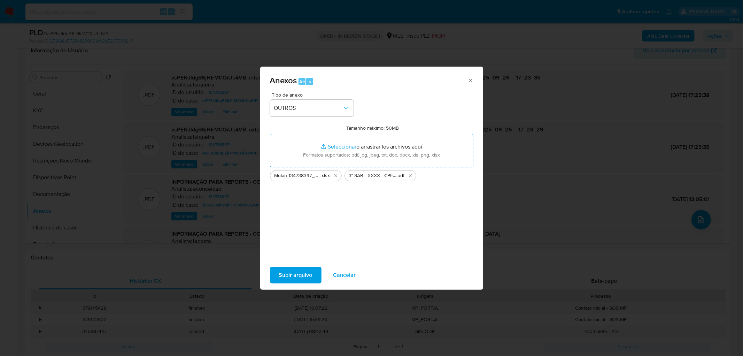
click at [288, 216] on div "Subir arquivo Cancelar" at bounding box center [371, 275] width 223 height 26
click at [289, 216] on span "Subir arquivo" at bounding box center [295, 274] width 33 height 15
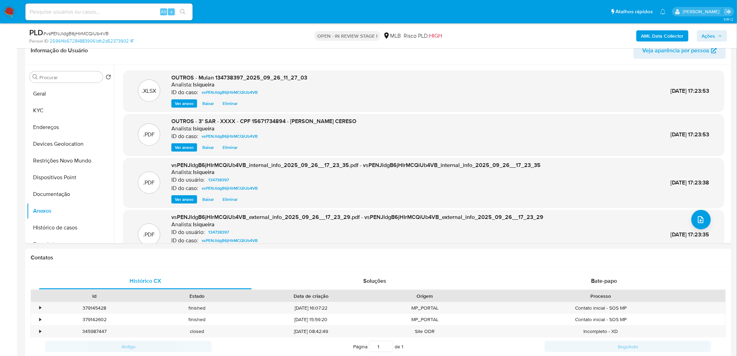
click at [495, 34] on span "Ações" at bounding box center [709, 35] width 14 height 11
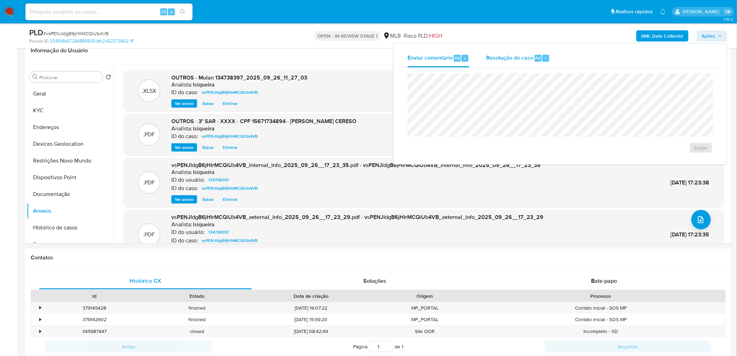
click at [495, 59] on span "Resolução do caso" at bounding box center [509, 58] width 47 height 8
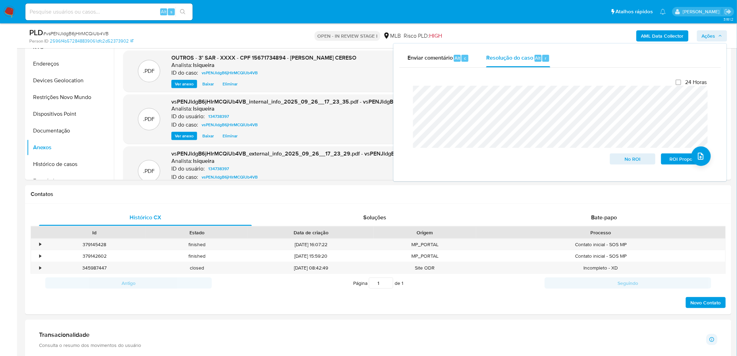
scroll to position [232, 0]
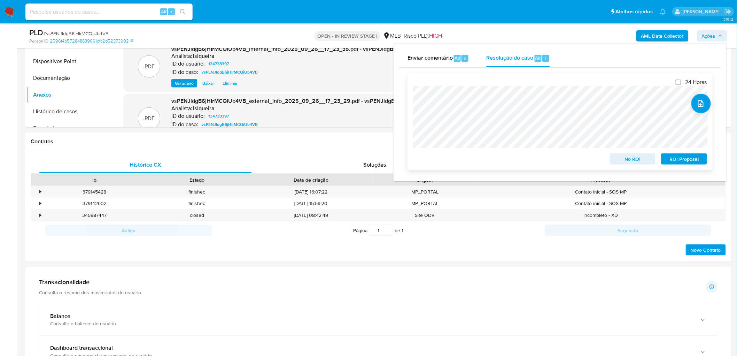
click at [495, 160] on span "ROI Proposal" at bounding box center [684, 159] width 36 height 10
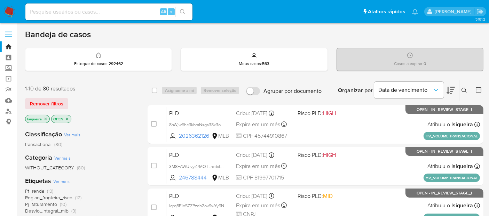
click at [4, 12] on img at bounding box center [9, 12] width 12 height 12
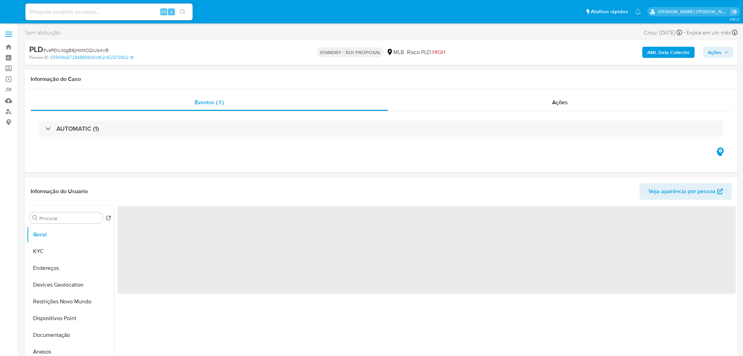
select select "10"
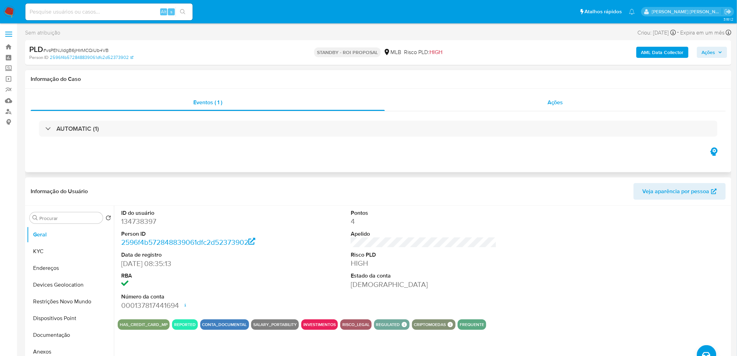
click at [529, 96] on div "Ações" at bounding box center [555, 102] width 341 height 17
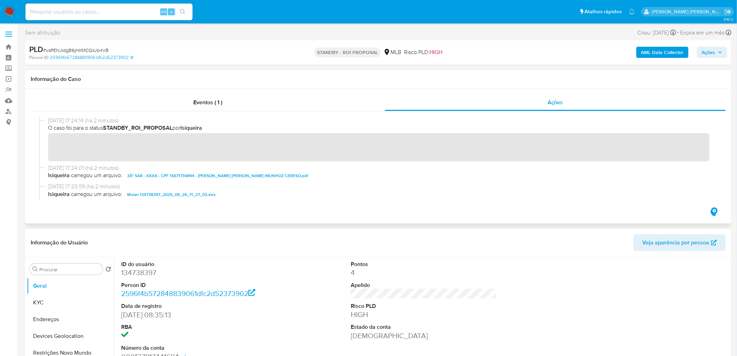
scroll to position [77, 0]
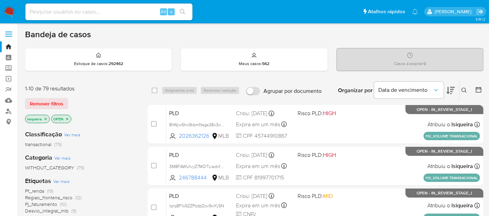
click at [45, 117] on icon "close-filter" at bounding box center [46, 119] width 4 height 4
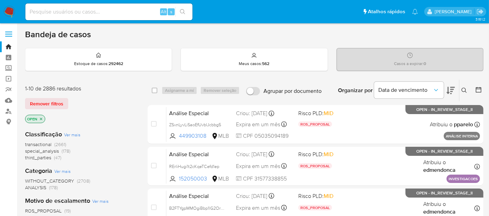
click at [43, 118] on icon "close-filter" at bounding box center [41, 119] width 4 height 4
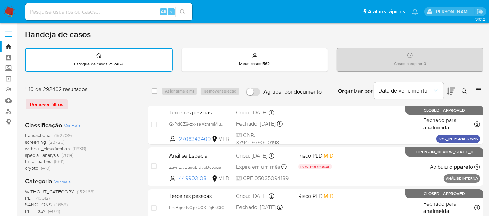
click at [477, 88] on icon at bounding box center [478, 90] width 7 height 7
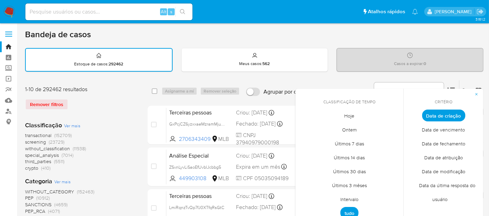
click at [349, 120] on span "Hoje" at bounding box center [350, 116] width 25 height 14
click at [438, 142] on span "Data de fechamento" at bounding box center [444, 144] width 58 height 14
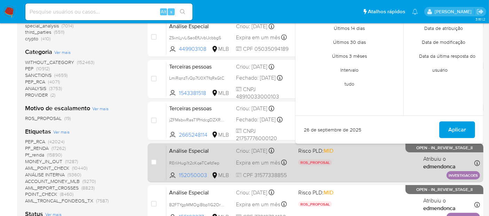
scroll to position [155, 0]
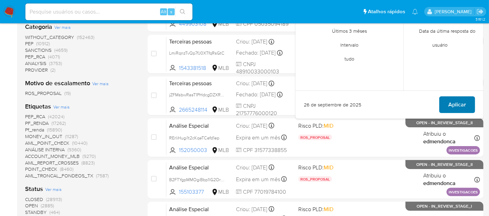
click at [460, 101] on span "Aplicar" at bounding box center [458, 104] width 18 height 15
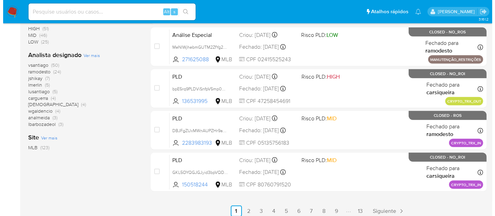
scroll to position [319, 0]
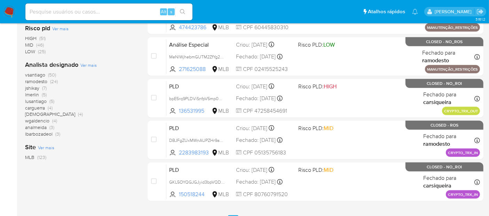
click at [88, 63] on span "Ver mais" at bounding box center [88, 65] width 16 height 6
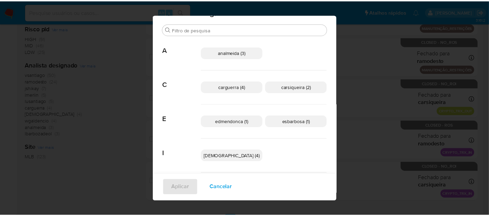
scroll to position [0, 0]
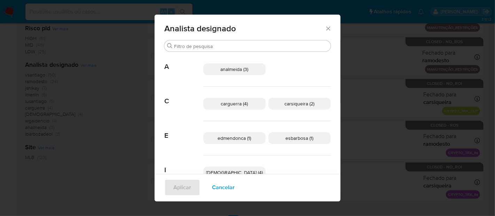
click at [347, 115] on div "Analista designado Buscar A analmeida (3) C carguerra (4) carsiqueira (2) E edm…" at bounding box center [247, 108] width 495 height 216
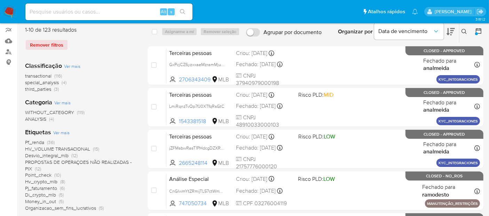
scroll to position [87, 0]
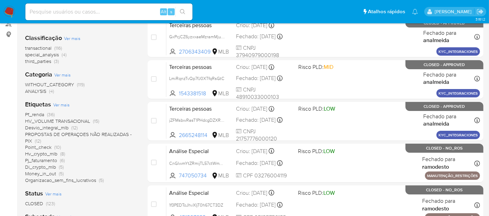
click at [10, 12] on img at bounding box center [9, 12] width 12 height 12
